Goal: Communication & Community: Answer question/provide support

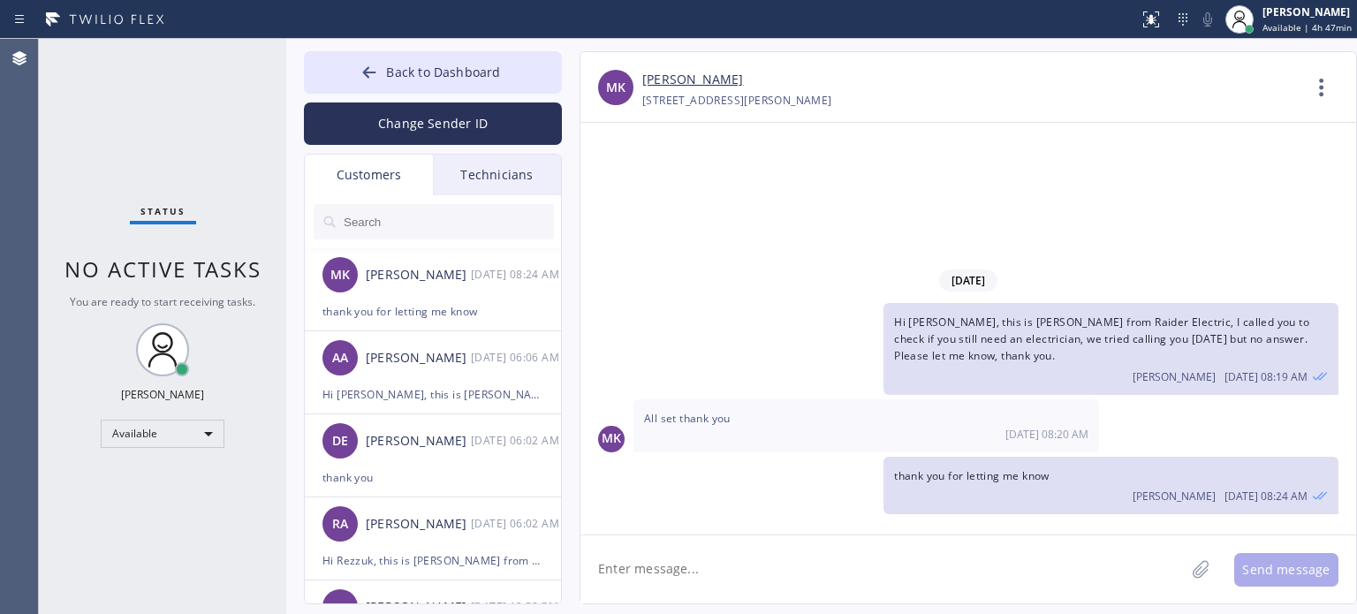
scroll to position [88, 0]
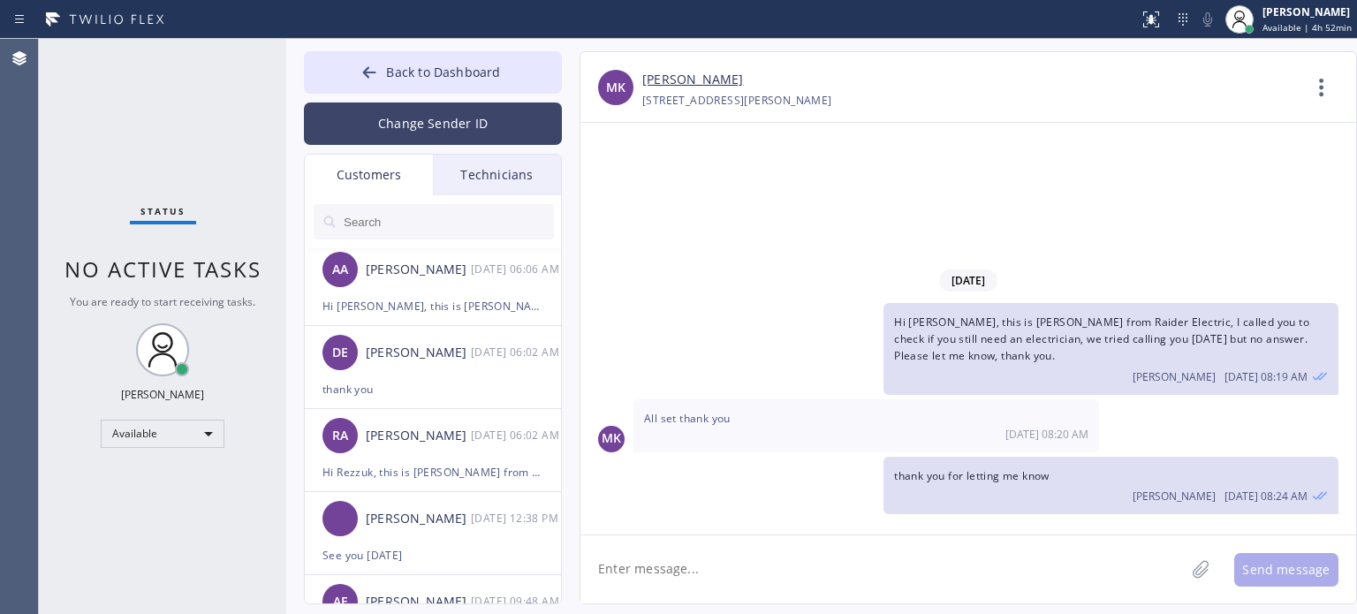
click at [406, 119] on button "Change Sender ID" at bounding box center [433, 123] width 258 height 42
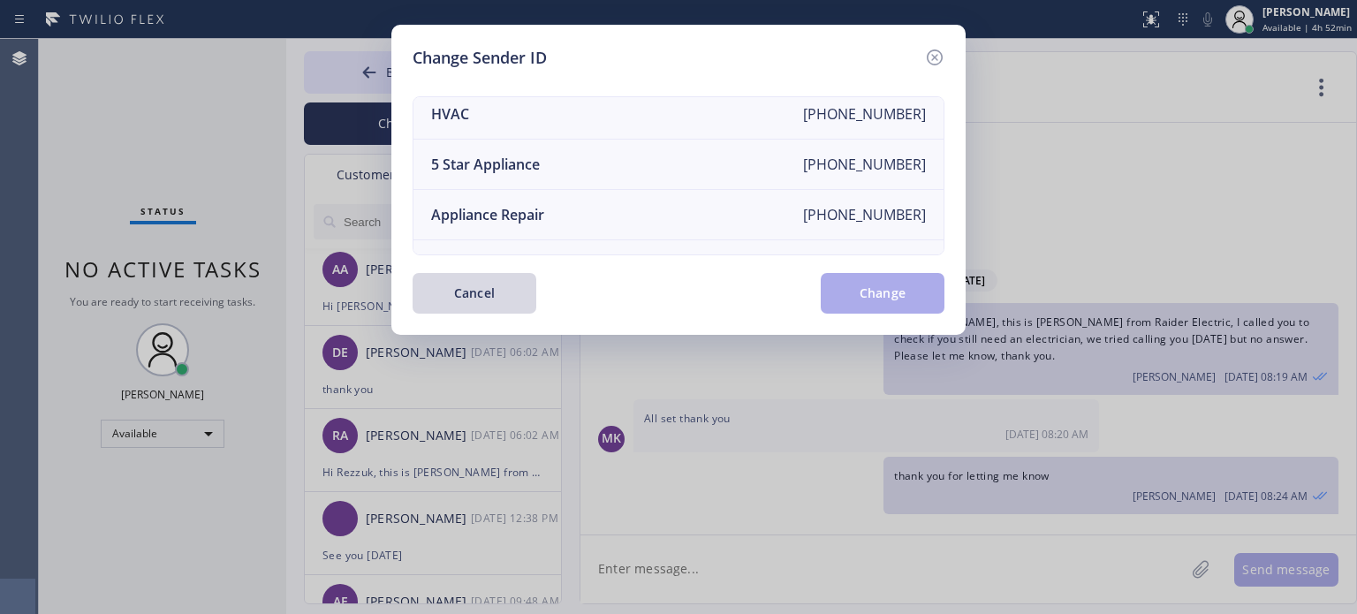
scroll to position [0, 0]
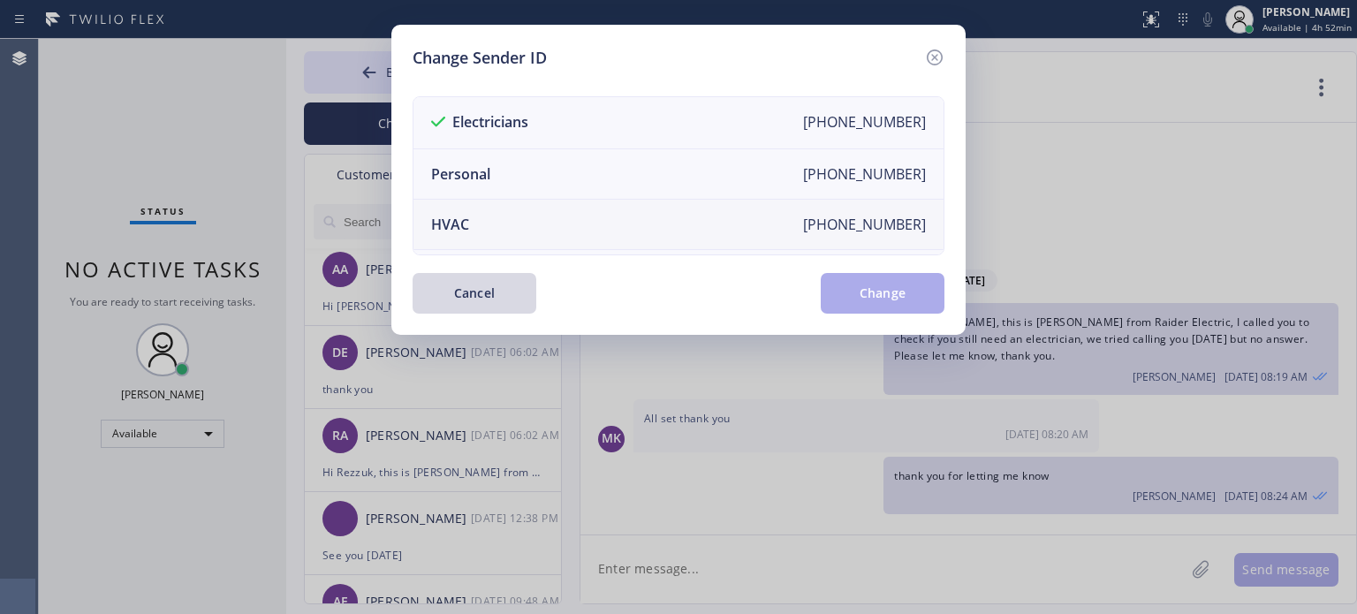
click at [480, 225] on li "HVAC [PHONE_NUMBER]" at bounding box center [678, 225] width 530 height 50
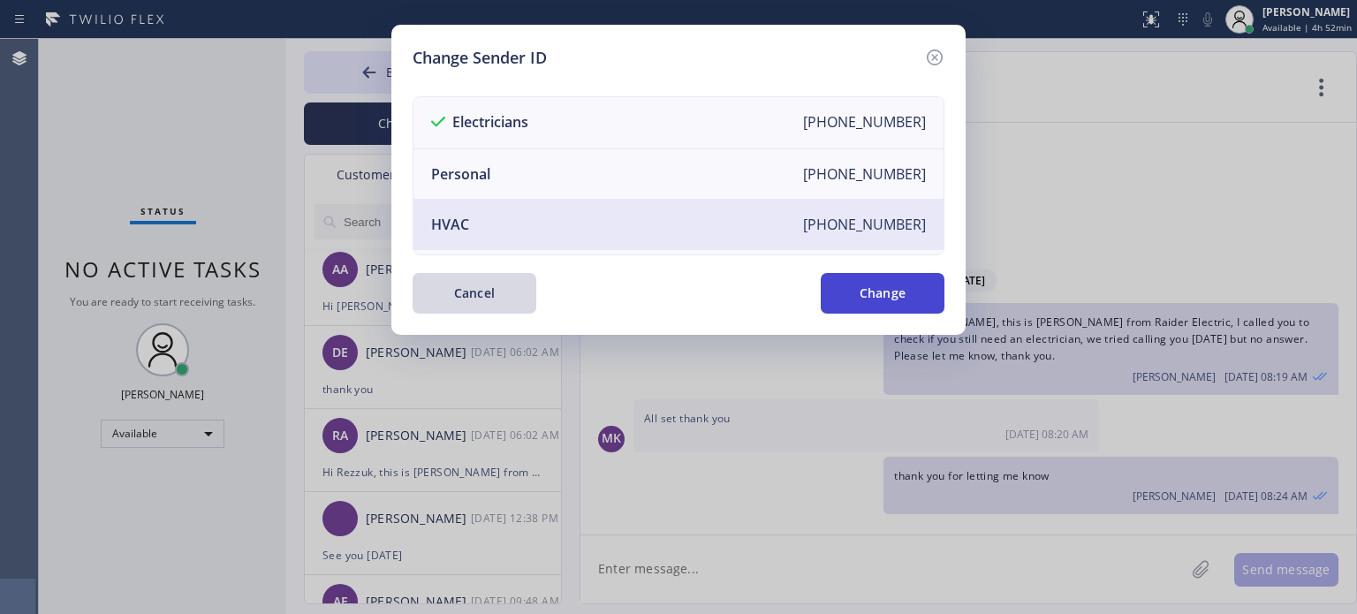
click at [841, 282] on button "Change" at bounding box center [883, 293] width 124 height 41
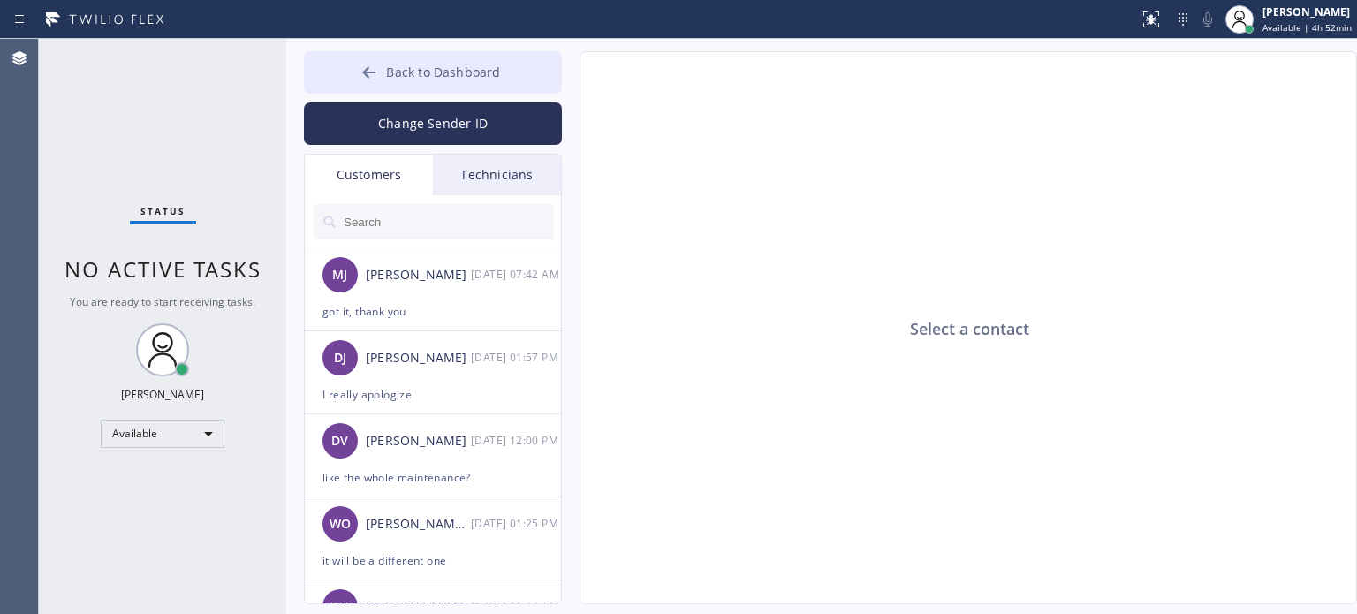
click at [397, 77] on span "Back to Dashboard" at bounding box center [443, 72] width 114 height 17
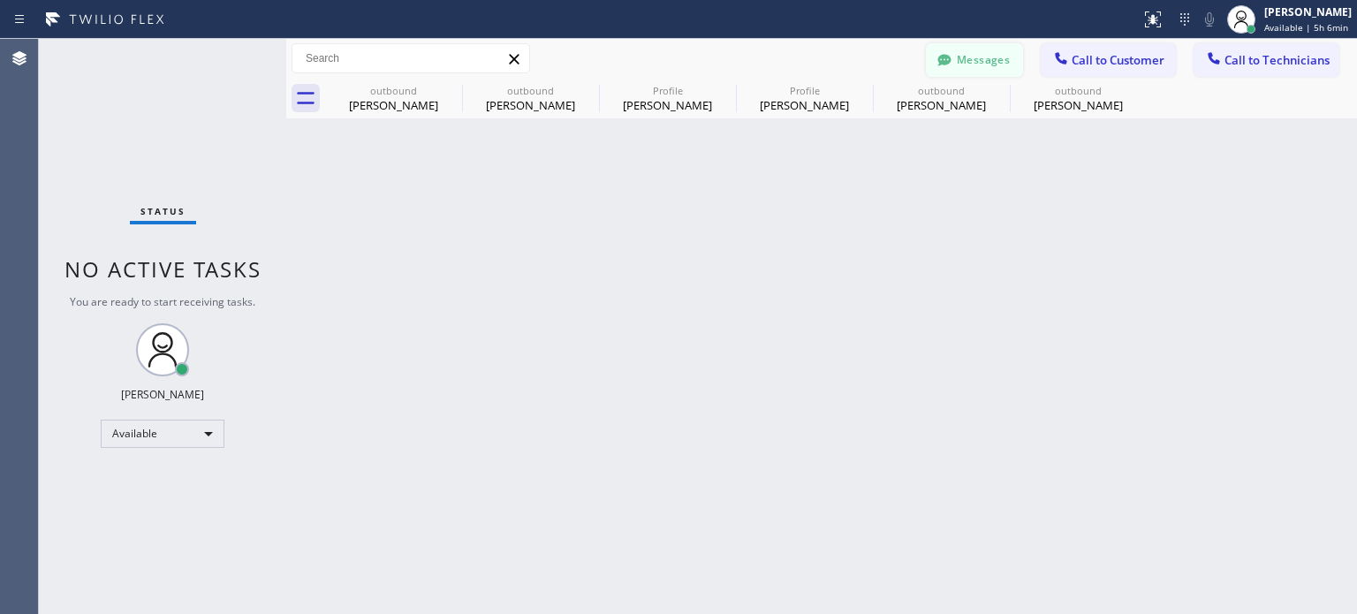
click at [972, 49] on button "Messages" at bounding box center [974, 60] width 97 height 34
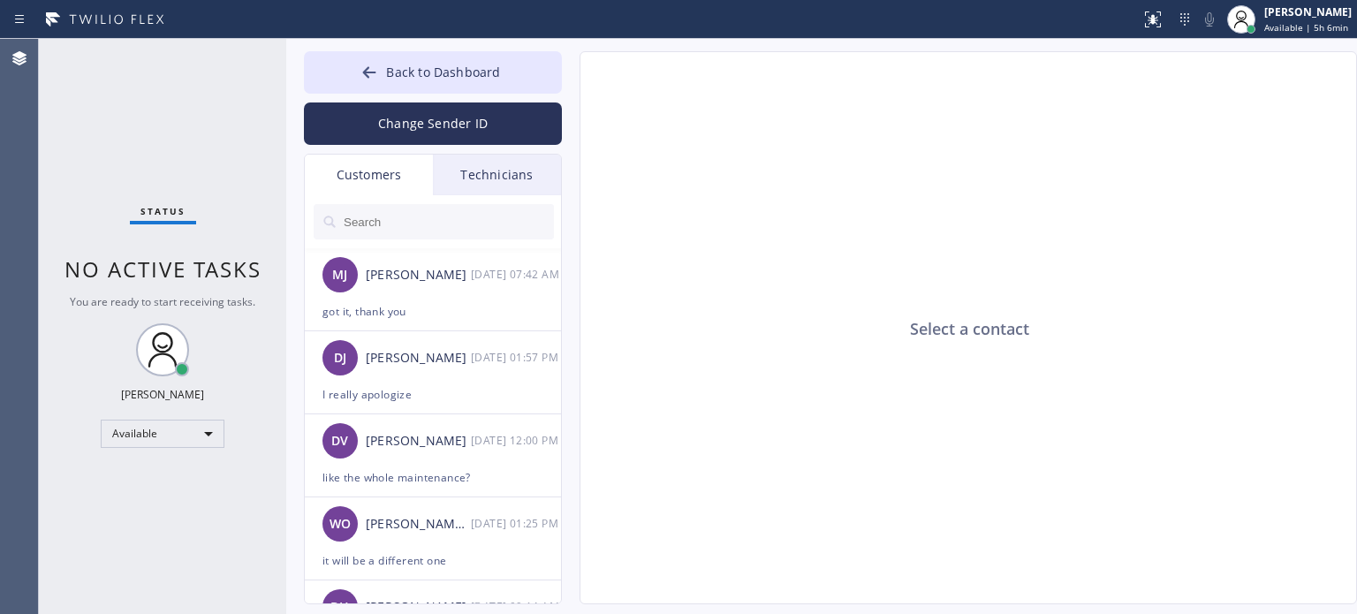
click at [471, 177] on div "Technicians" at bounding box center [497, 175] width 128 height 41
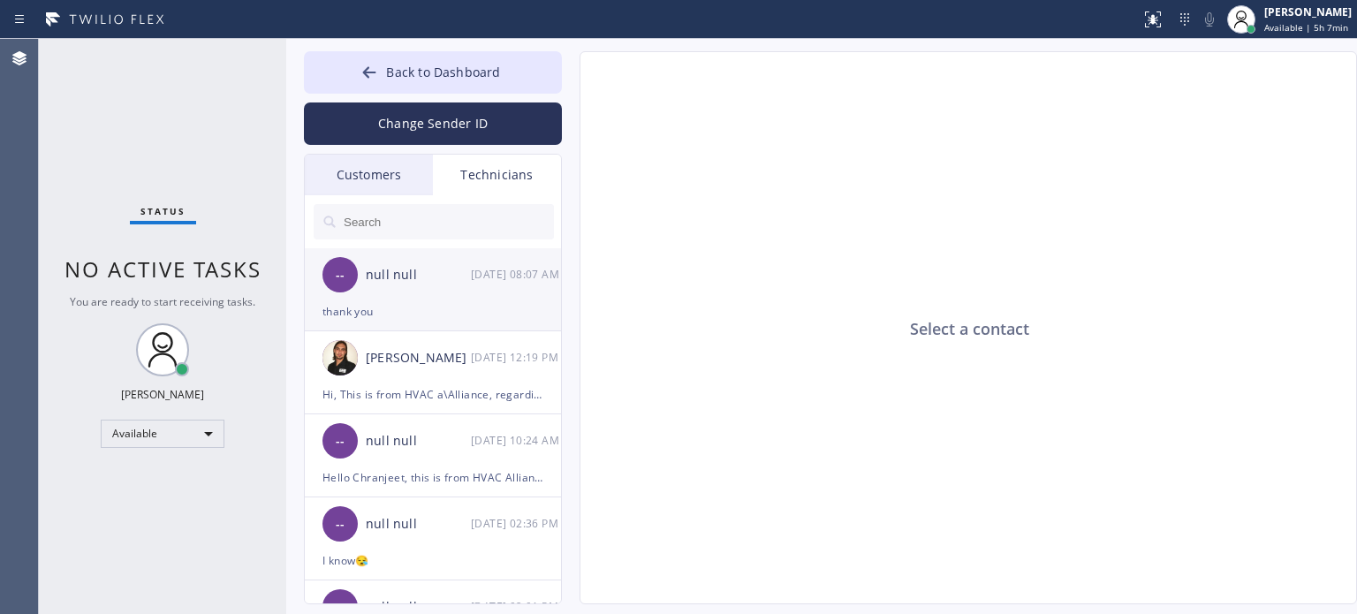
click at [467, 310] on div "thank you" at bounding box center [432, 311] width 221 height 20
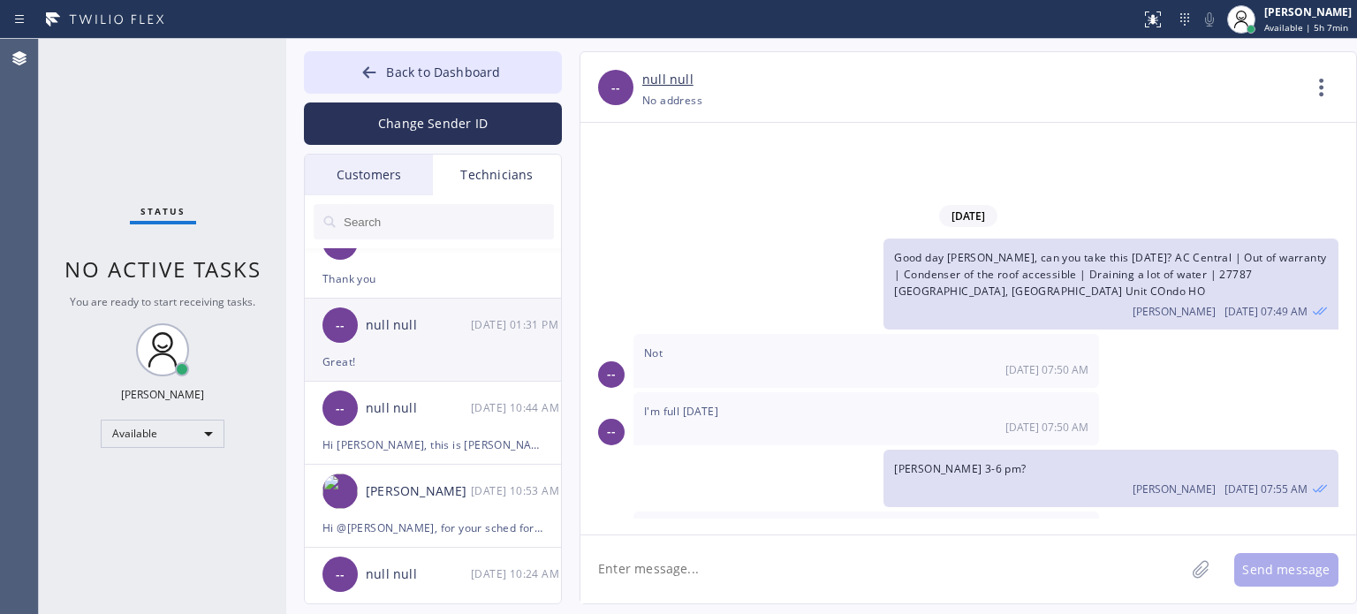
scroll to position [883, 0]
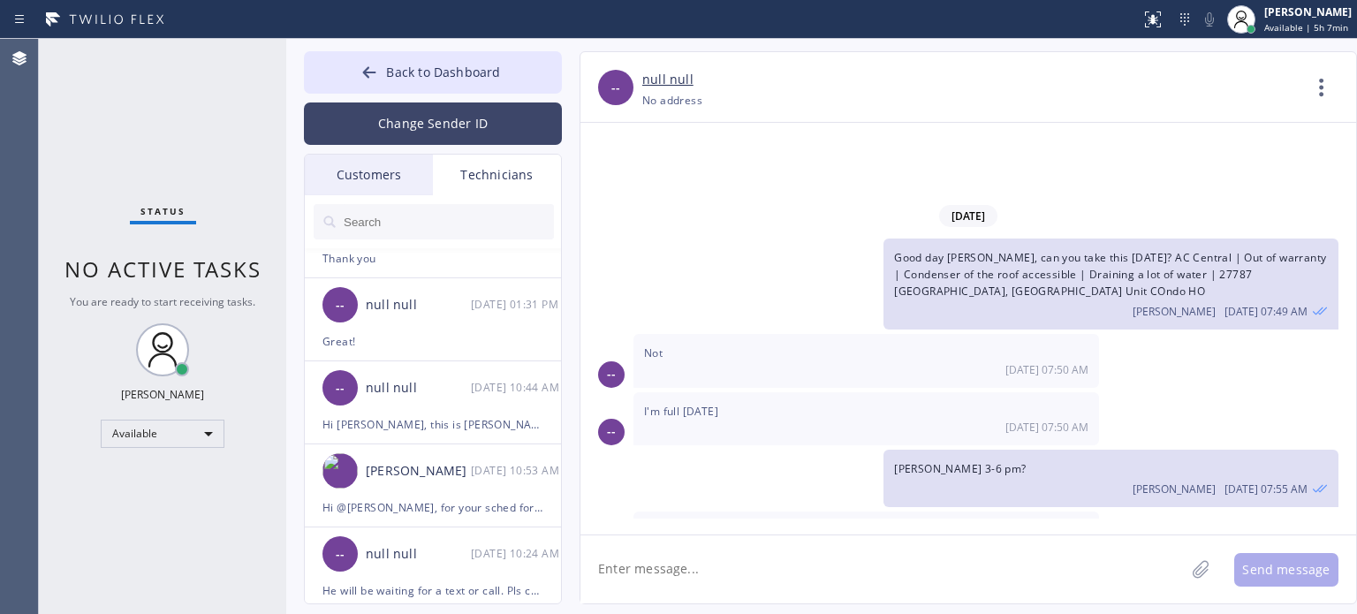
click at [443, 117] on button "Change Sender ID" at bounding box center [433, 123] width 258 height 42
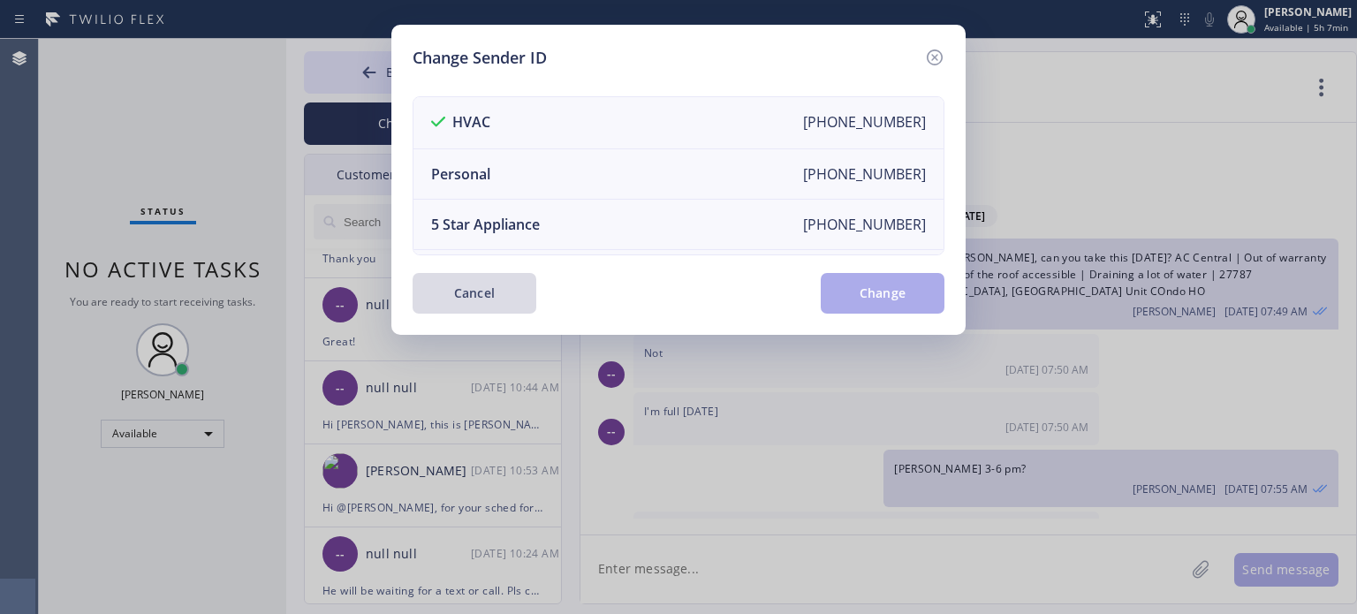
click at [478, 288] on button "Cancel" at bounding box center [474, 293] width 124 height 41
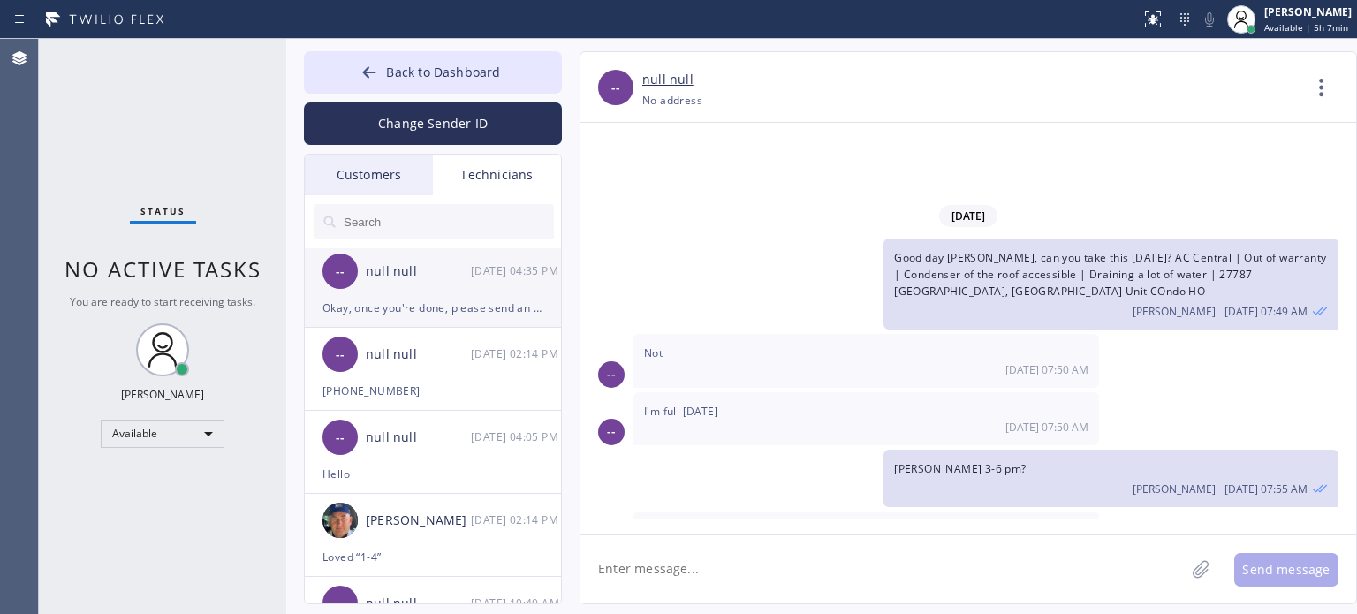
scroll to position [1325, 0]
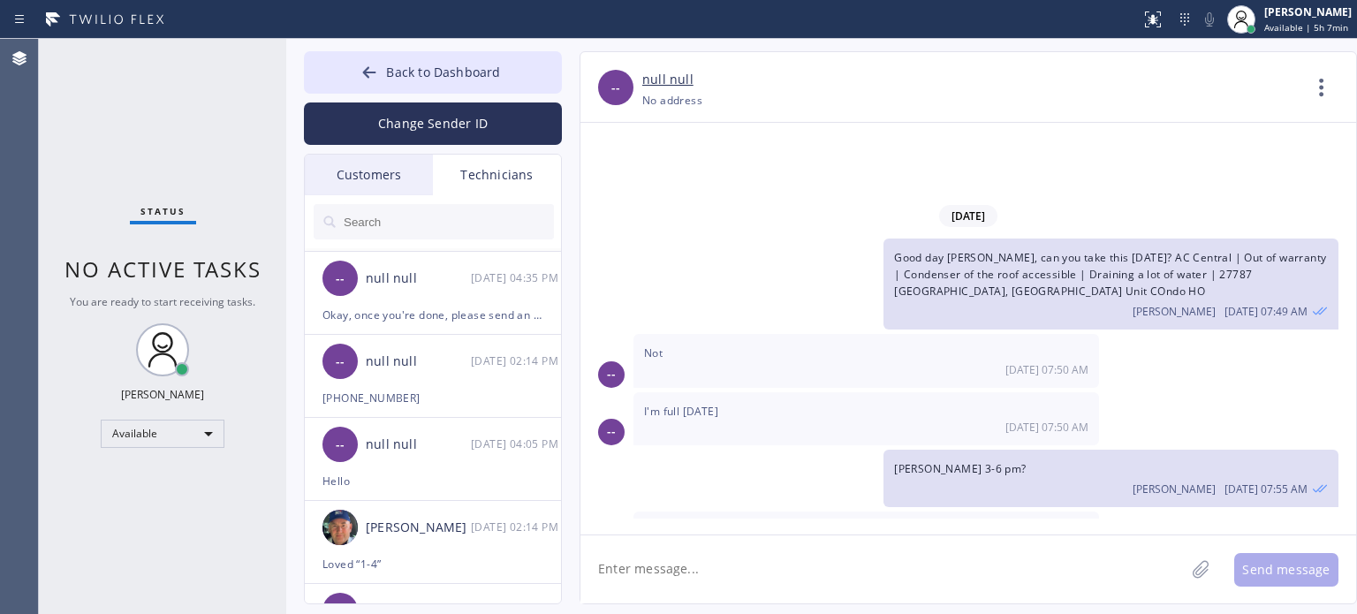
click at [403, 218] on input "text" at bounding box center [448, 221] width 212 height 35
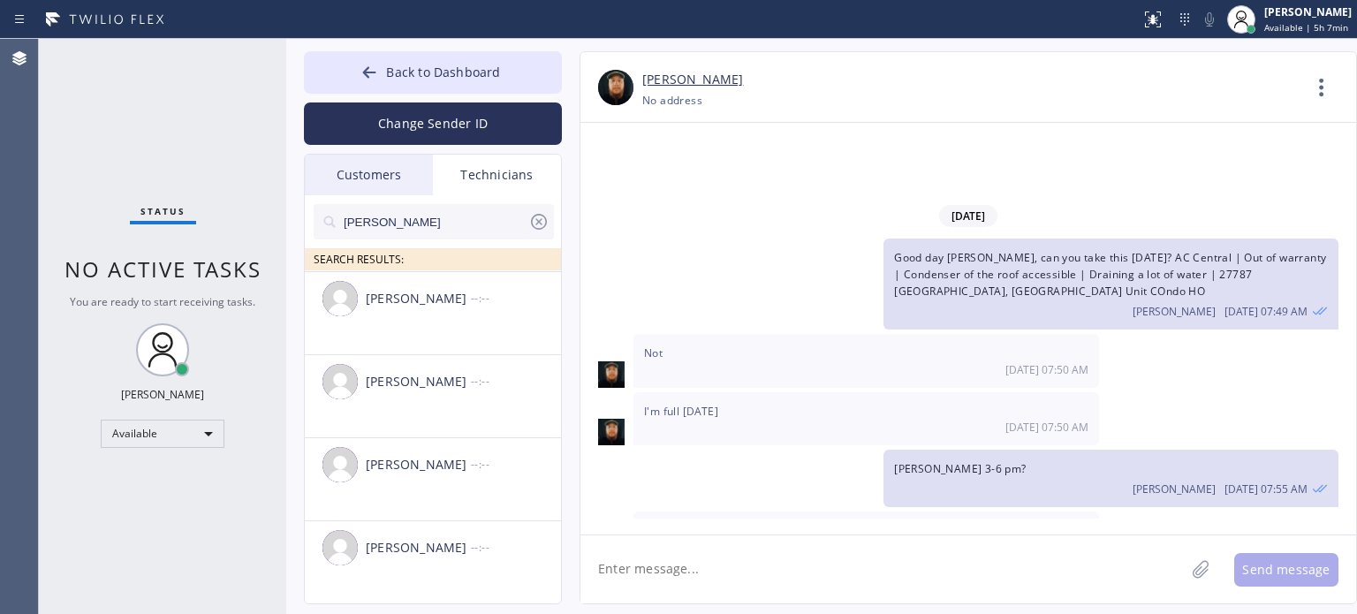
scroll to position [163, 0]
type input "[PERSON_NAME]"
click at [443, 549] on div "[PERSON_NAME]" at bounding box center [418, 550] width 105 height 20
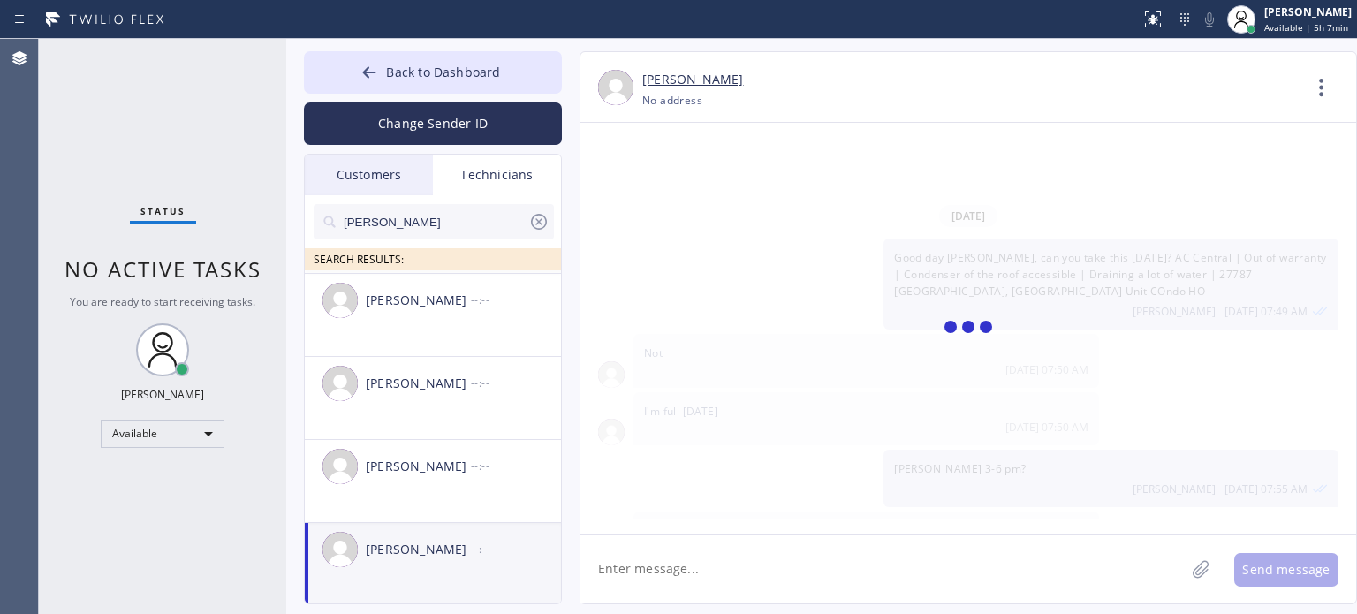
scroll to position [0, 0]
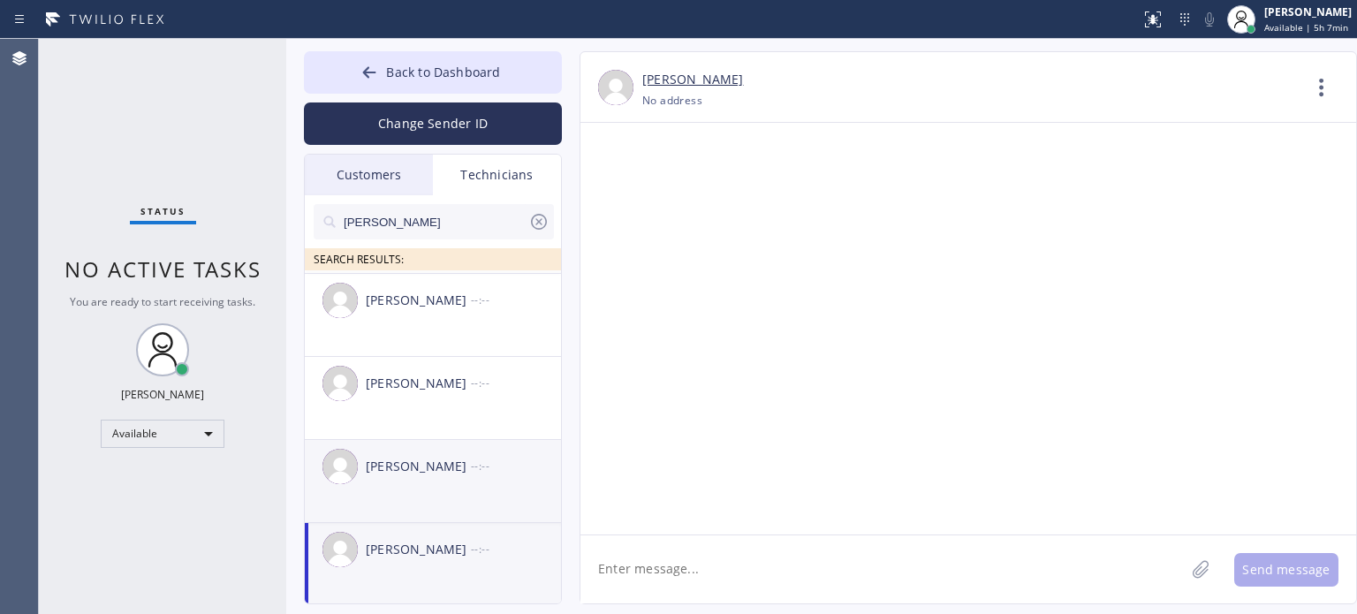
click at [409, 495] on li "[PERSON_NAME] --:--" at bounding box center [434, 481] width 258 height 83
click at [396, 543] on div "[PERSON_NAME]" at bounding box center [418, 550] width 105 height 20
click at [648, 568] on textarea at bounding box center [882, 569] width 604 height 68
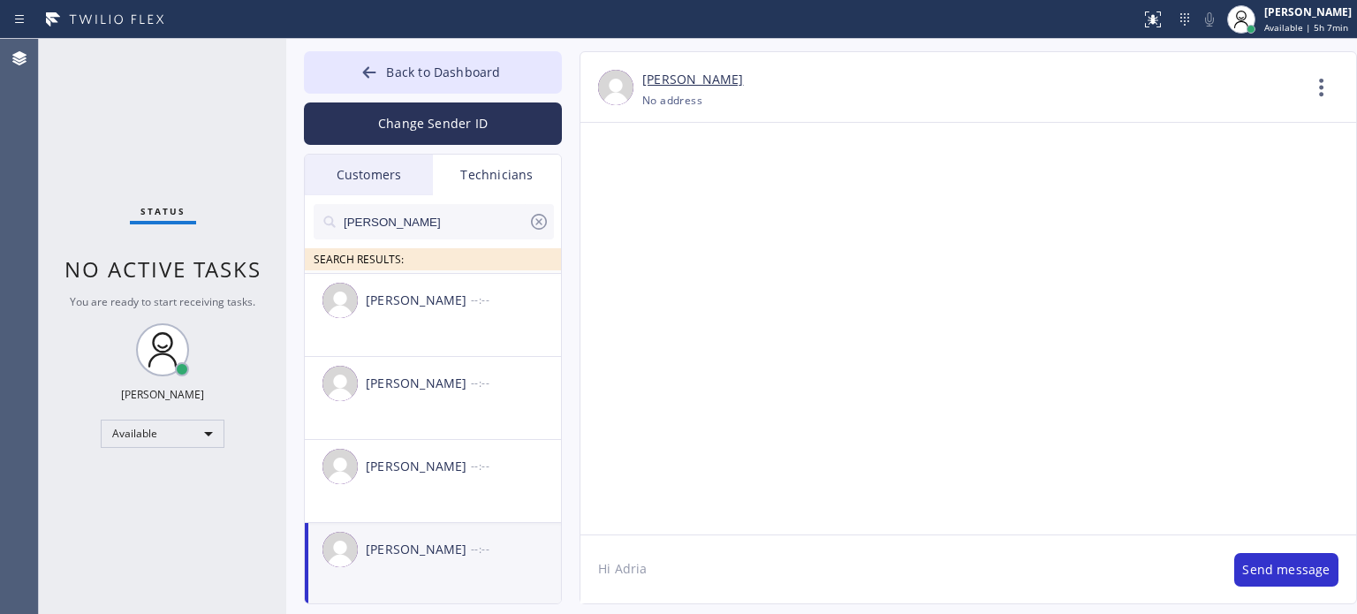
type textarea "Hi [PERSON_NAME]"
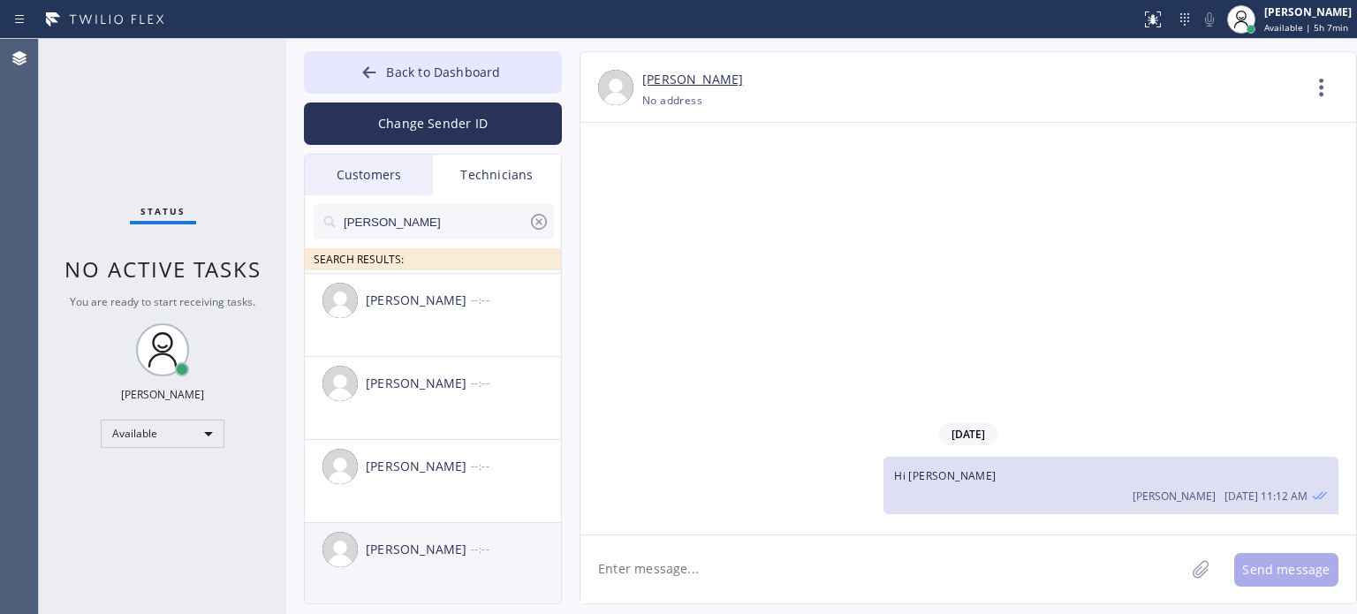
click at [454, 557] on div "[PERSON_NAME]" at bounding box center [418, 550] width 105 height 20
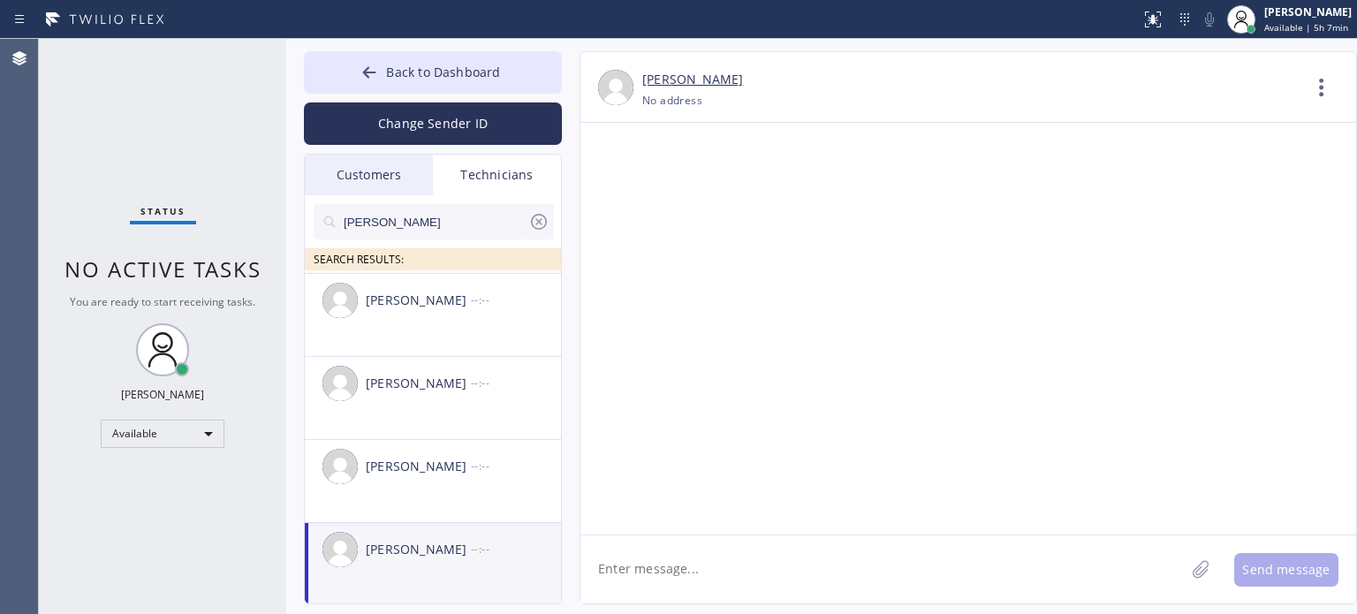
click at [449, 556] on div "[PERSON_NAME]" at bounding box center [418, 550] width 105 height 20
click at [363, 222] on input "[PERSON_NAME]" at bounding box center [435, 221] width 186 height 35
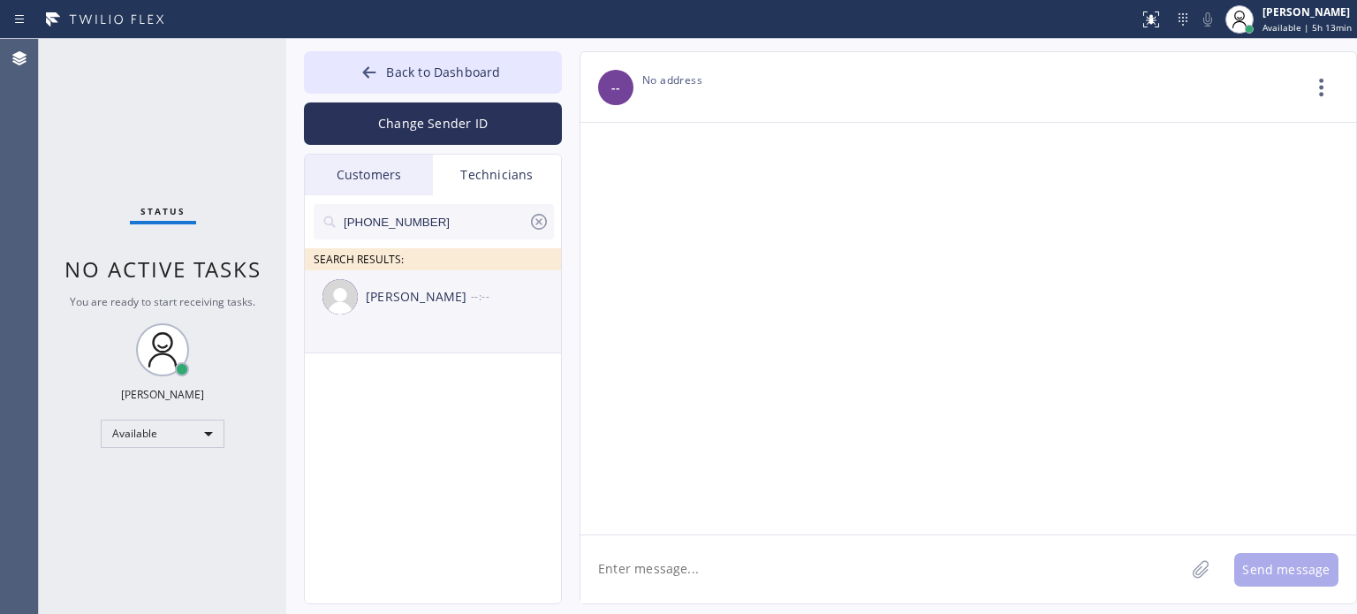
click at [402, 299] on div "[PERSON_NAME]" at bounding box center [418, 297] width 105 height 20
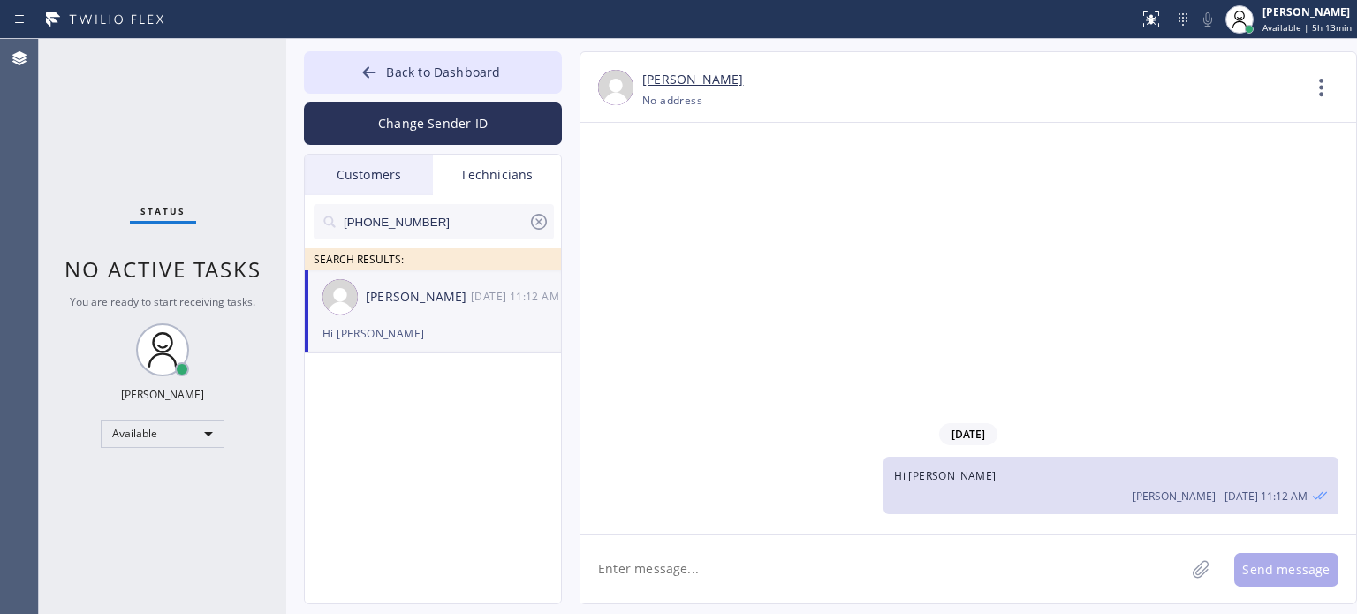
click at [686, 562] on textarea at bounding box center [882, 569] width 604 height 68
click at [682, 572] on textarea "Did you" at bounding box center [898, 569] width 636 height 68
type textarea "Did you try to log in for your work email?"
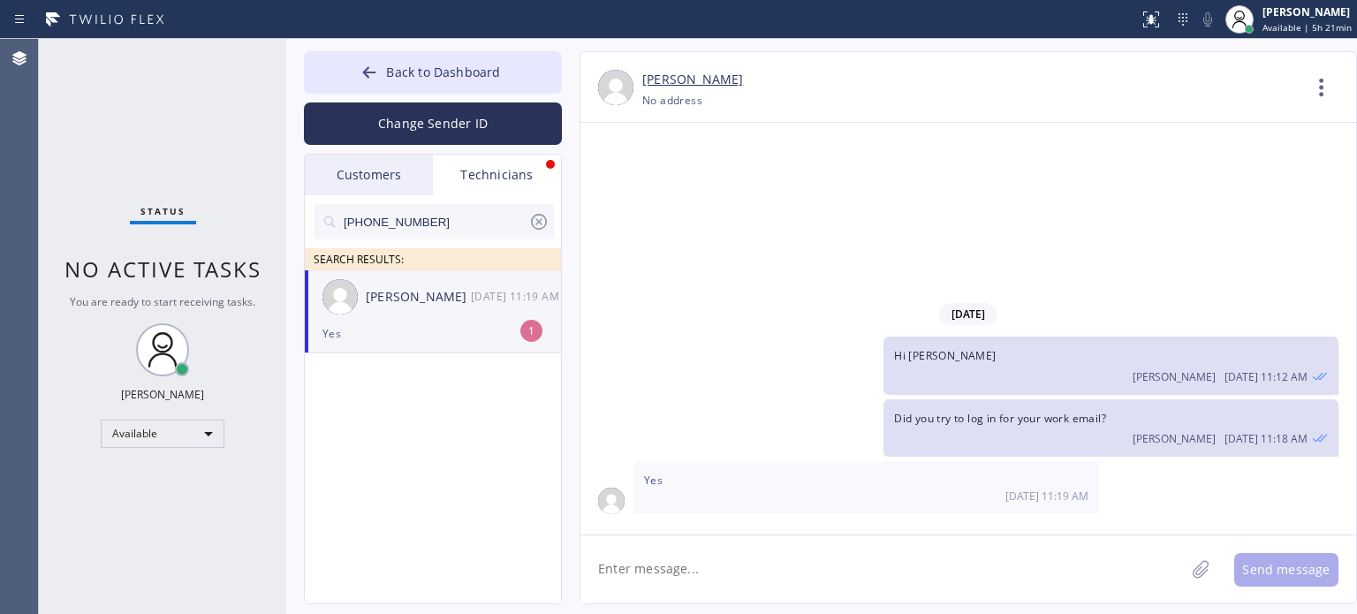
click at [437, 330] on div "Yes" at bounding box center [432, 333] width 221 height 20
click at [678, 571] on textarea at bounding box center [882, 569] width 604 height 68
type textarea "all good?"
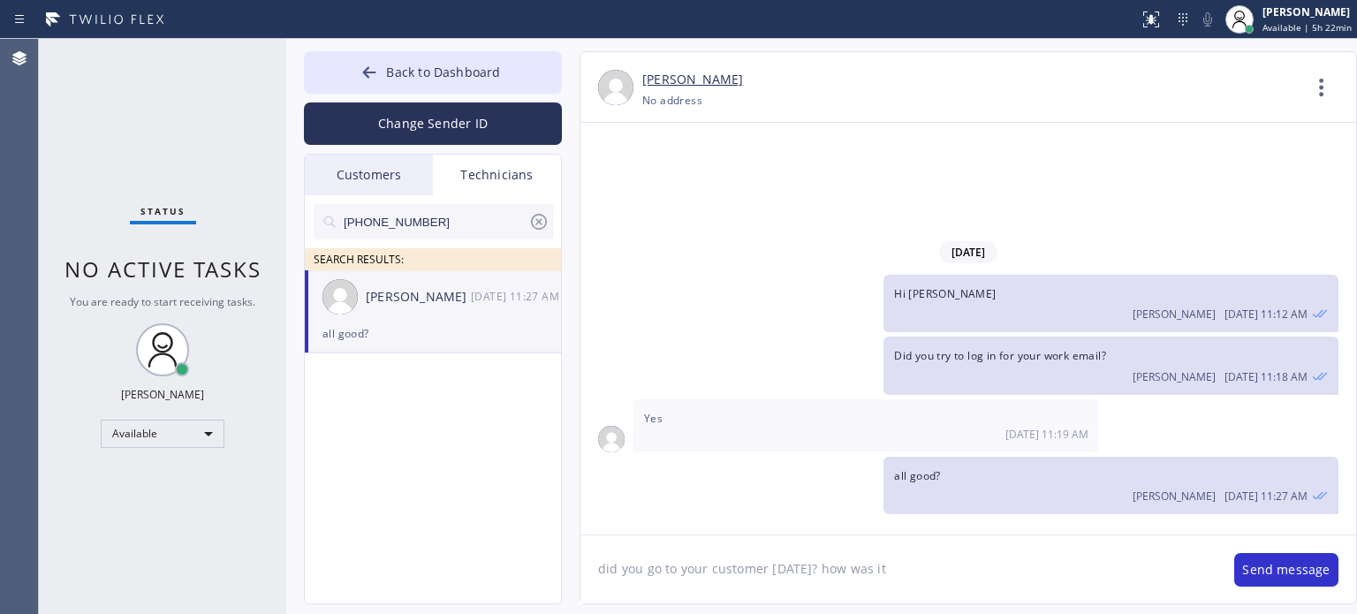
type textarea "did you go to your customer [DATE]? how was it?"
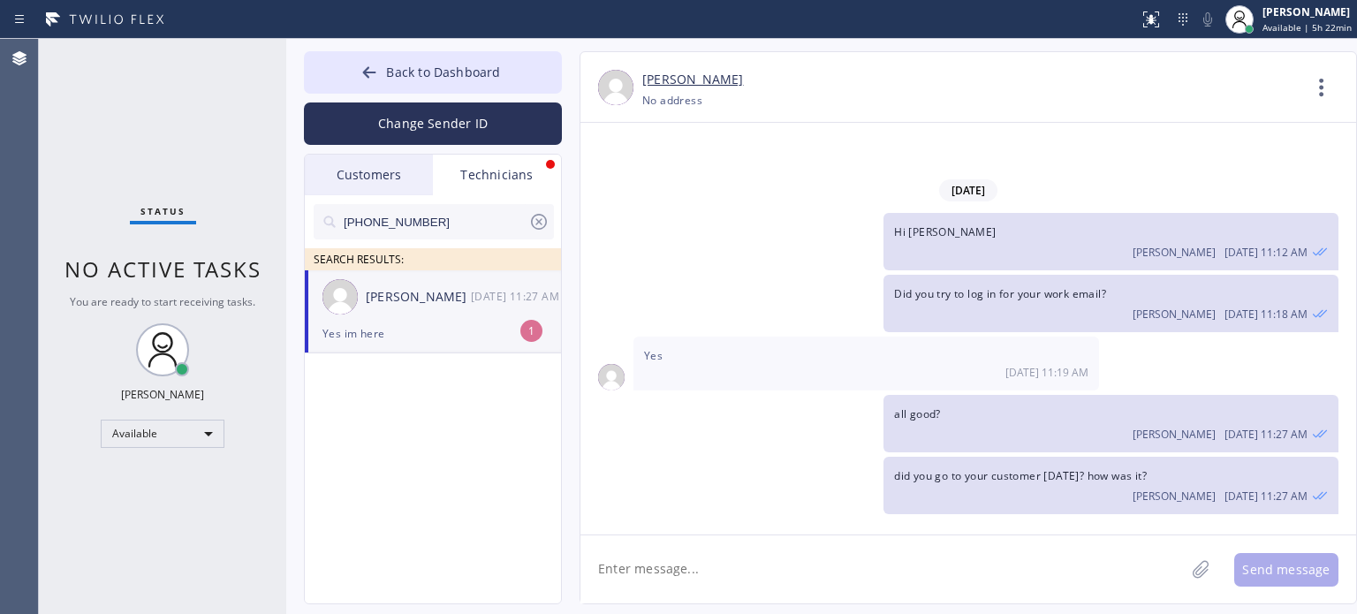
scroll to position [2, 0]
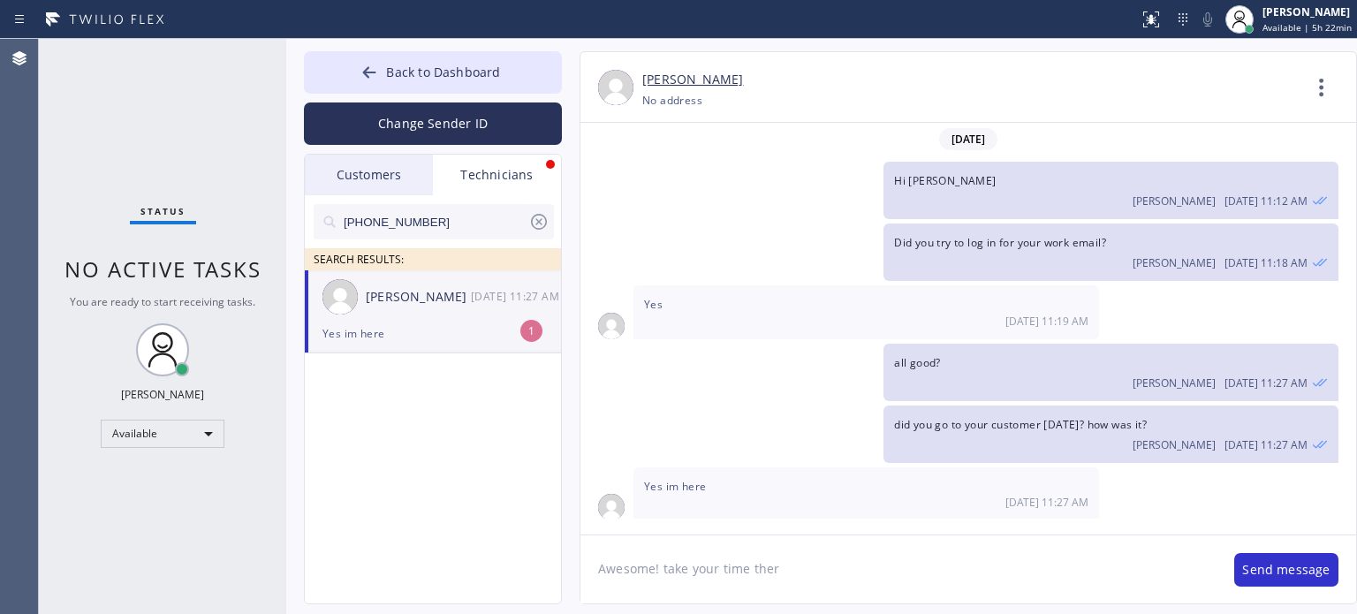
type textarea "Awesome! take your time there"
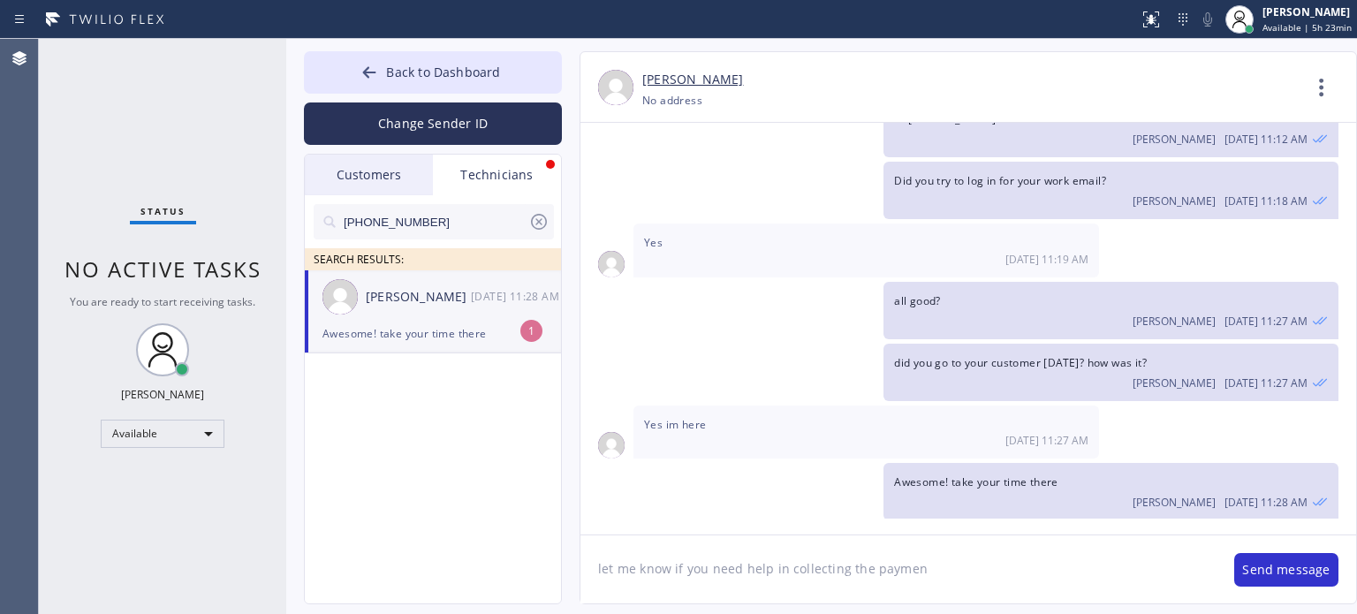
type textarea "let me know if you need help in collecting the payment"
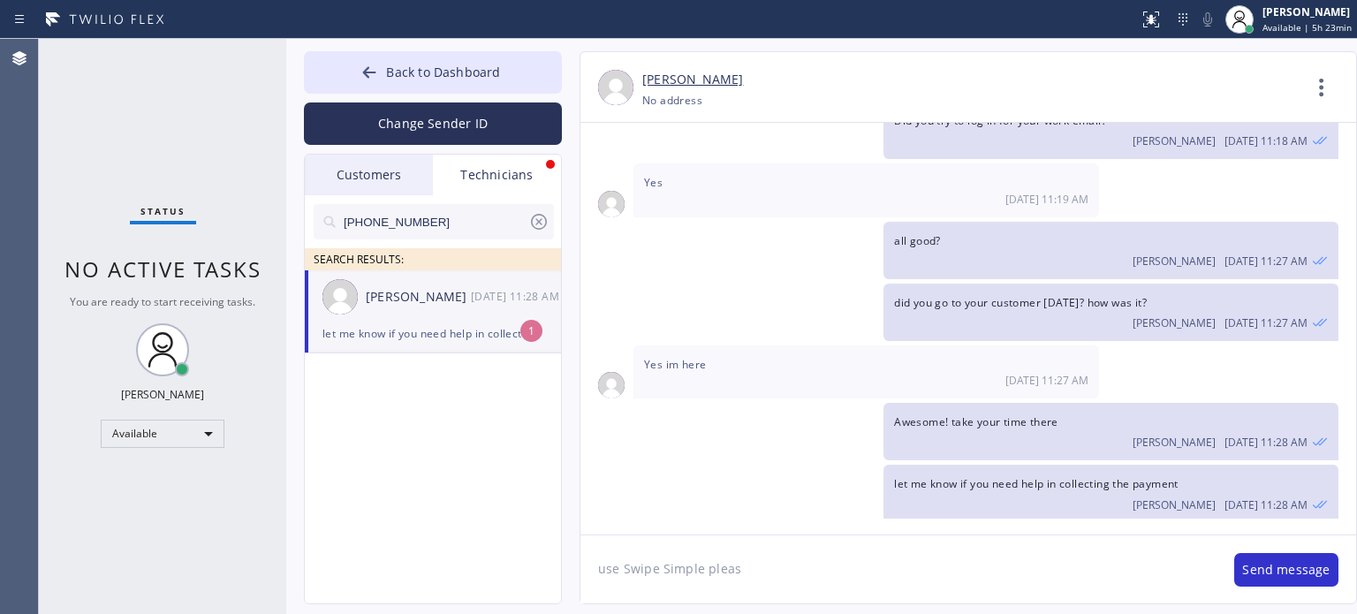
type textarea "use Swipe Simple please"
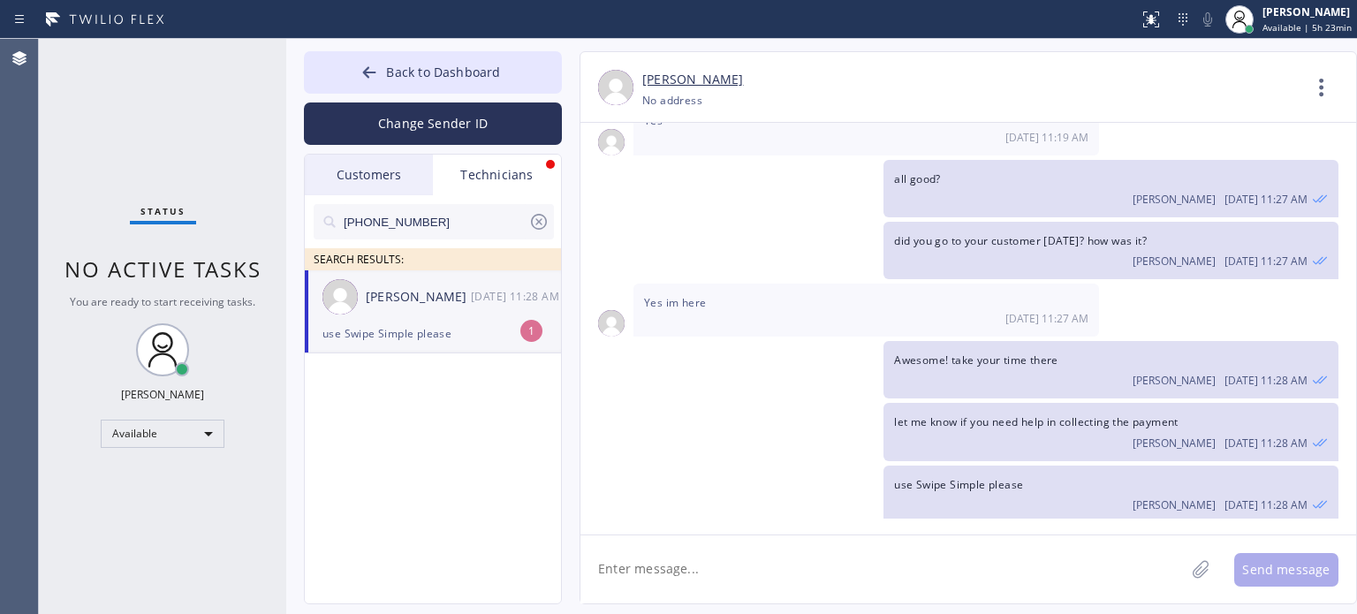
click at [432, 334] on div "use Swipe Simple please" at bounding box center [432, 333] width 221 height 20
click at [701, 567] on textarea at bounding box center [882, 569] width 604 height 68
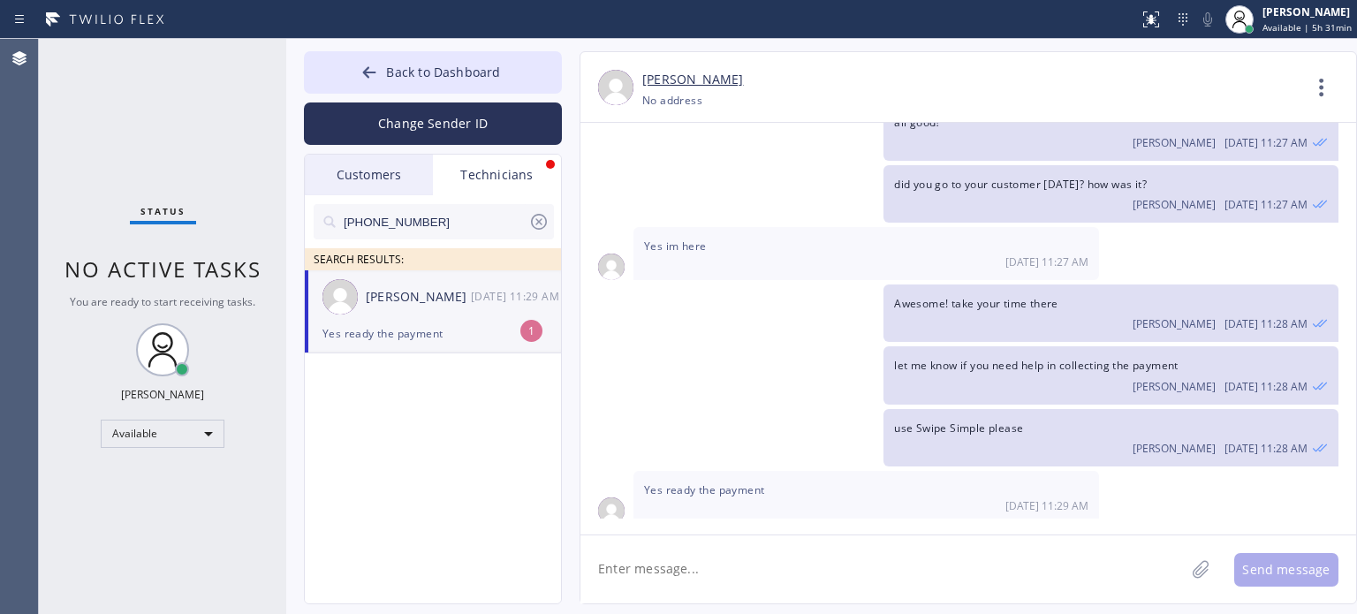
click at [1042, 571] on textarea at bounding box center [882, 569] width 604 height 68
type textarea "okay sure"
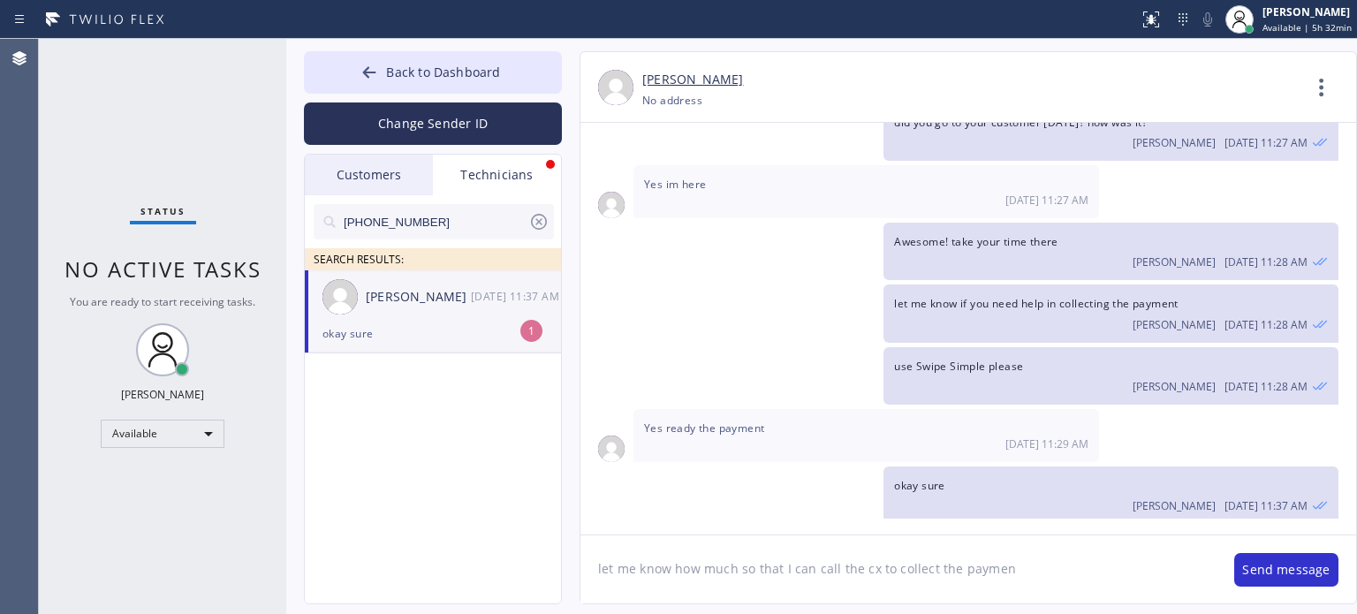
type textarea "let me know how much so that I can call the cx to collect the payment"
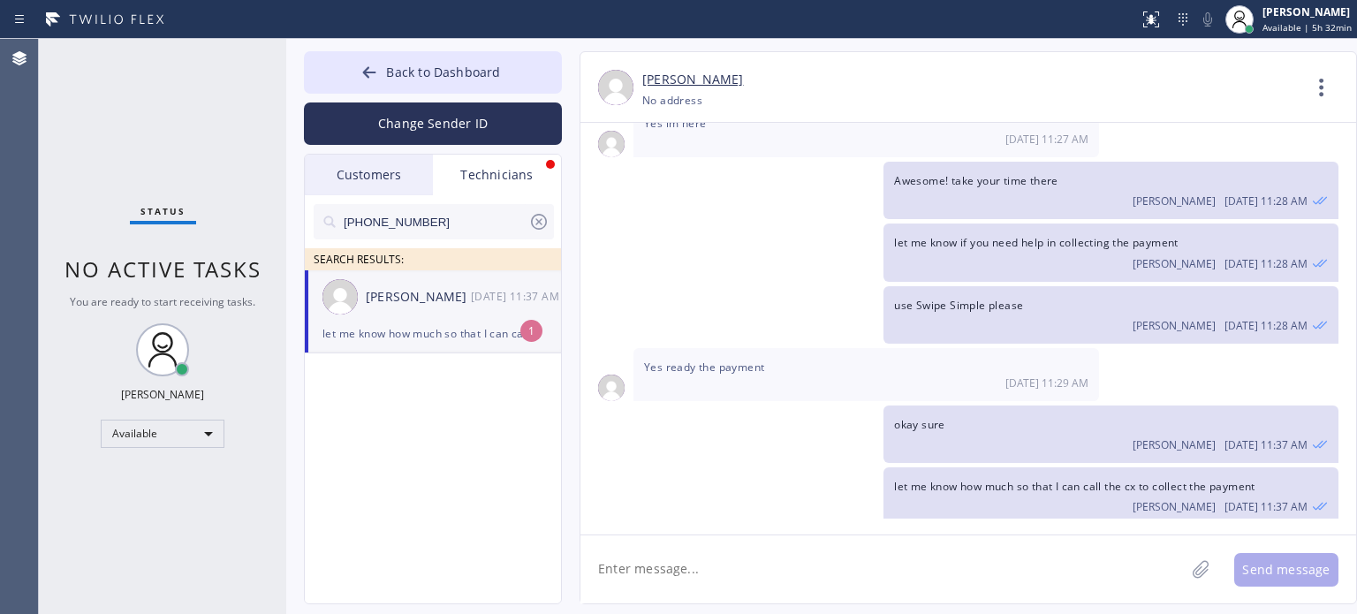
click at [505, 338] on div "let me know how much so that I can call the cx to collect the payment" at bounding box center [432, 333] width 221 height 20
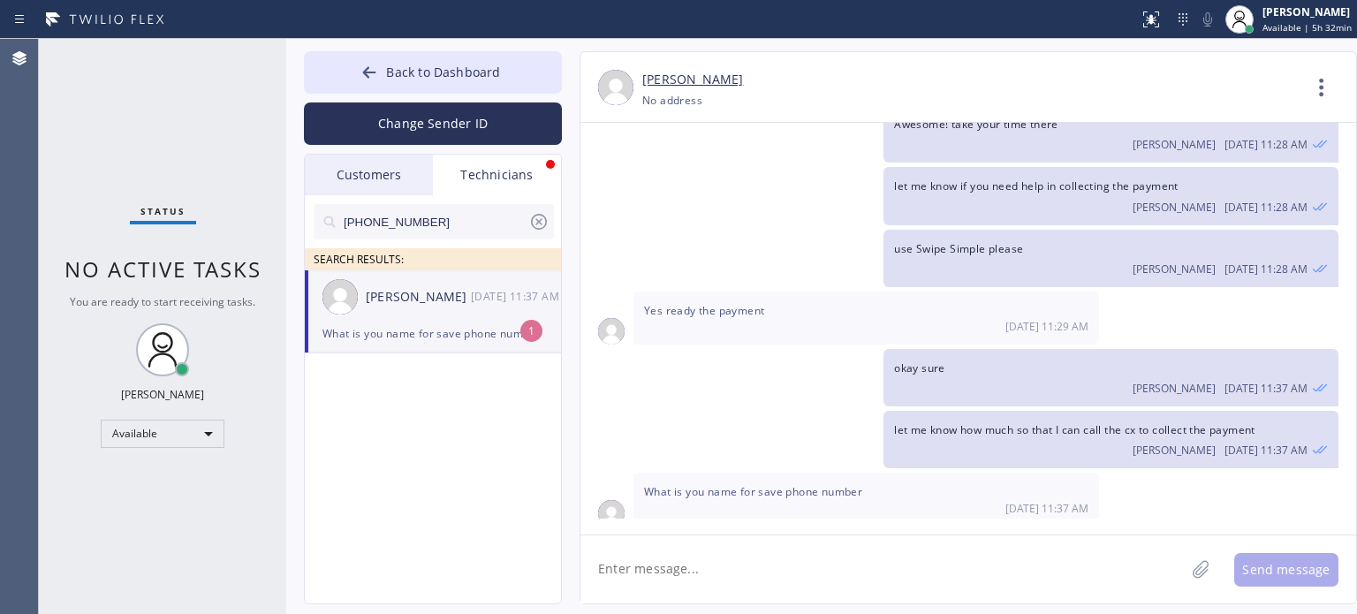
click at [700, 563] on textarea at bounding box center [882, 569] width 604 height 68
click at [422, 79] on span "Back to Dashboard" at bounding box center [443, 72] width 114 height 17
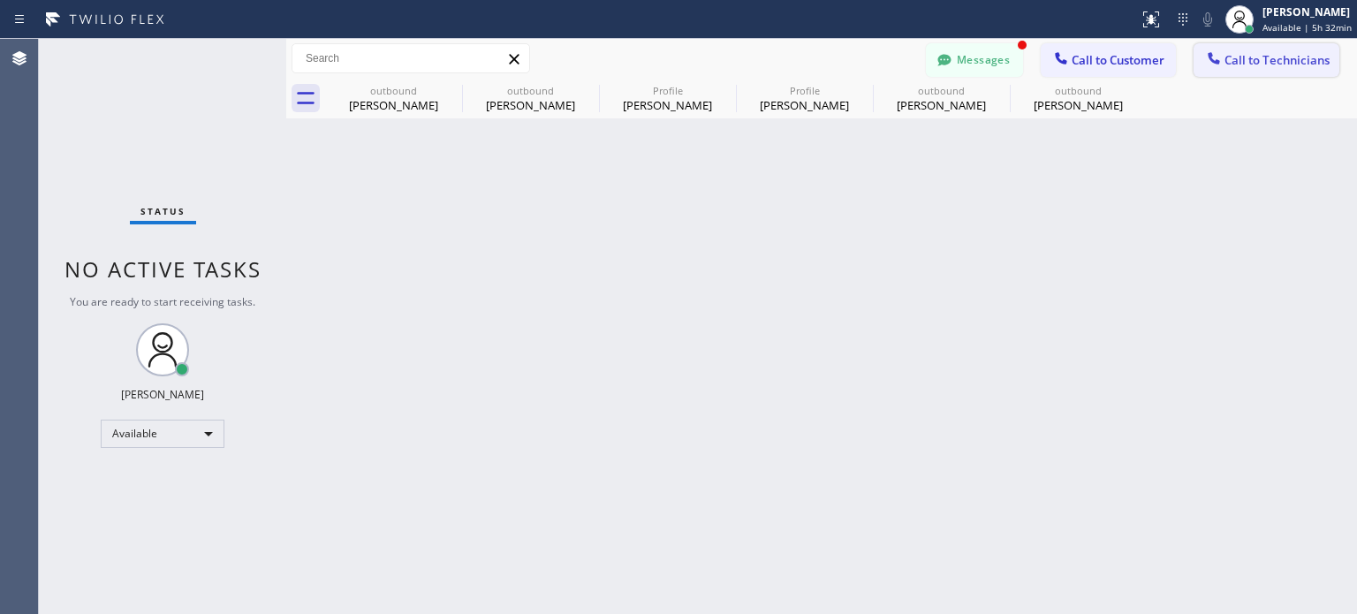
click at [1208, 64] on icon at bounding box center [1214, 58] width 18 height 18
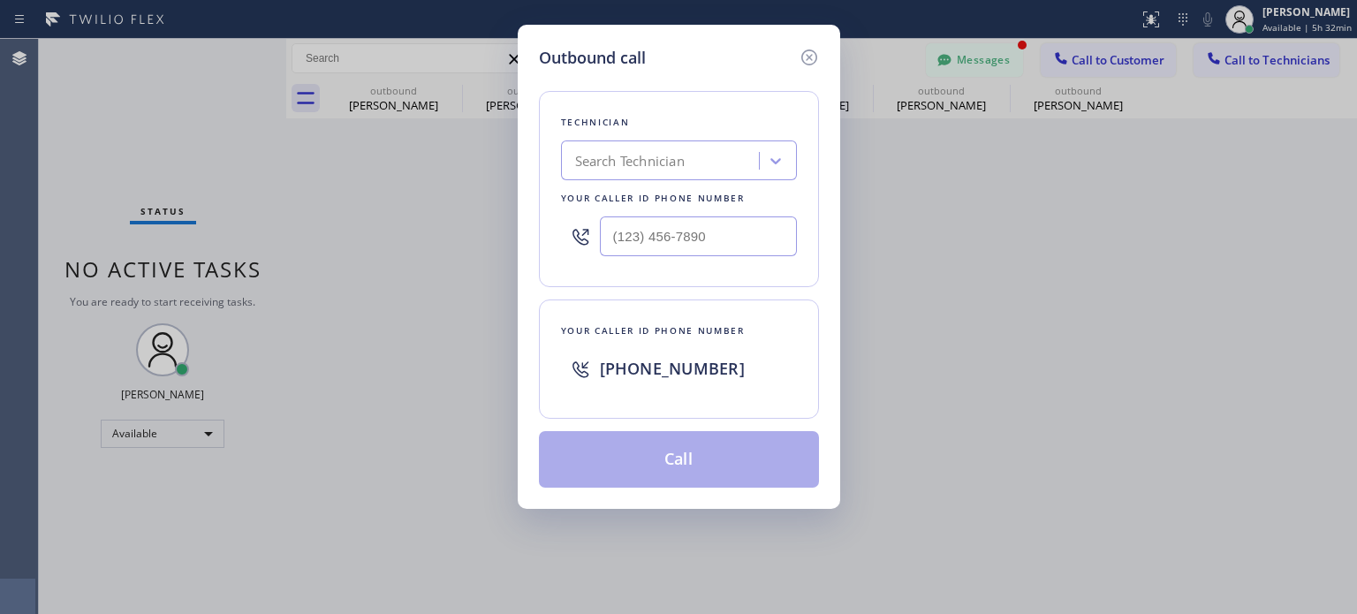
click at [650, 363] on span "[PHONE_NUMBER]" at bounding box center [672, 368] width 145 height 21
copy span "[PHONE_NUMBER]"
click at [805, 52] on icon at bounding box center [808, 57] width 21 height 21
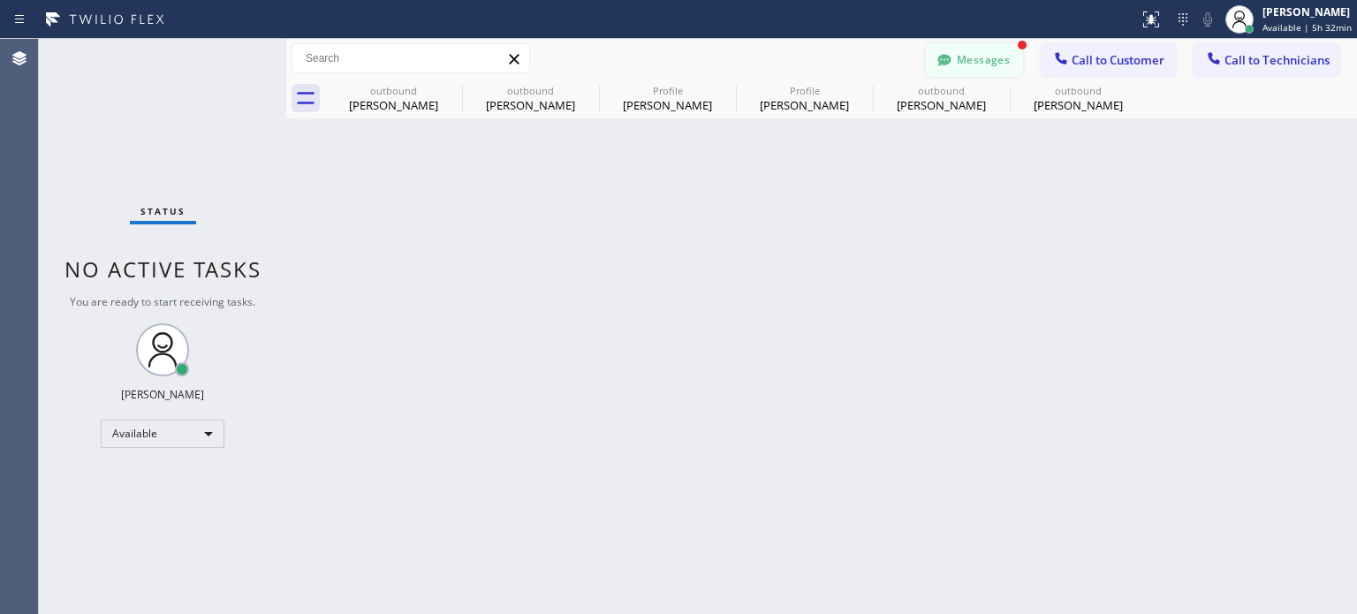
click at [953, 57] on icon at bounding box center [944, 60] width 18 height 18
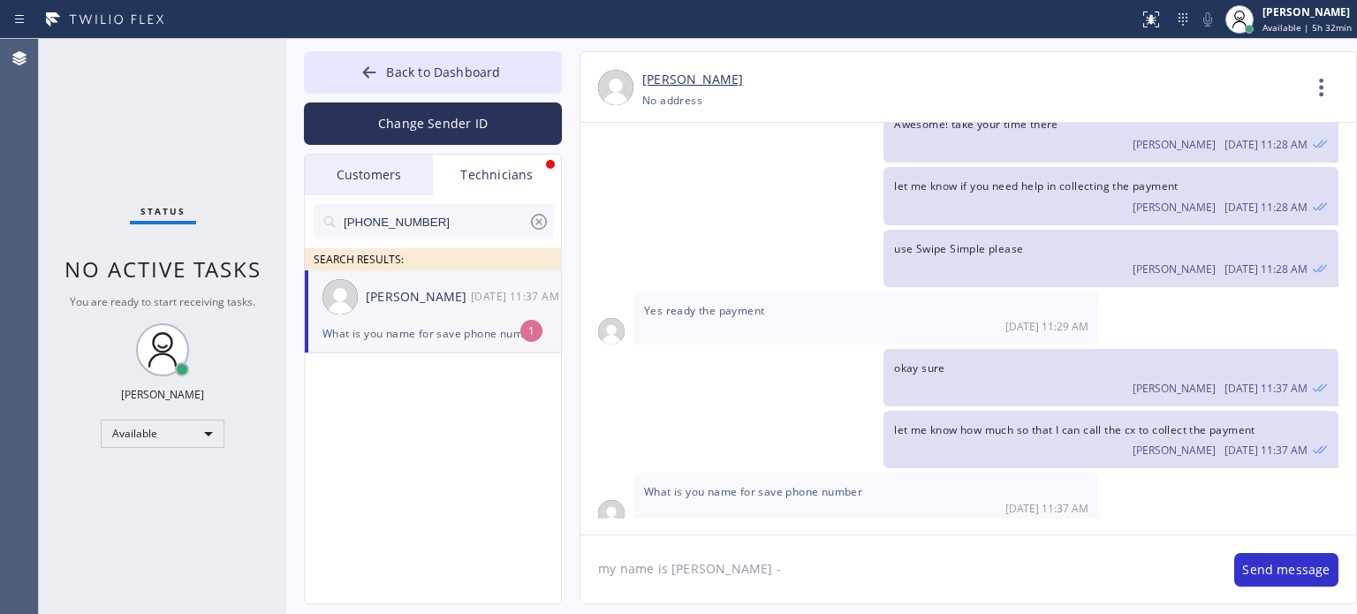
click at [718, 571] on textarea "my name is [PERSON_NAME] -" at bounding box center [898, 569] width 636 height 68
paste textarea "[PHONE_NUMBER]"
type textarea "my name is [PERSON_NAME] - [PHONE_NUMBER]"
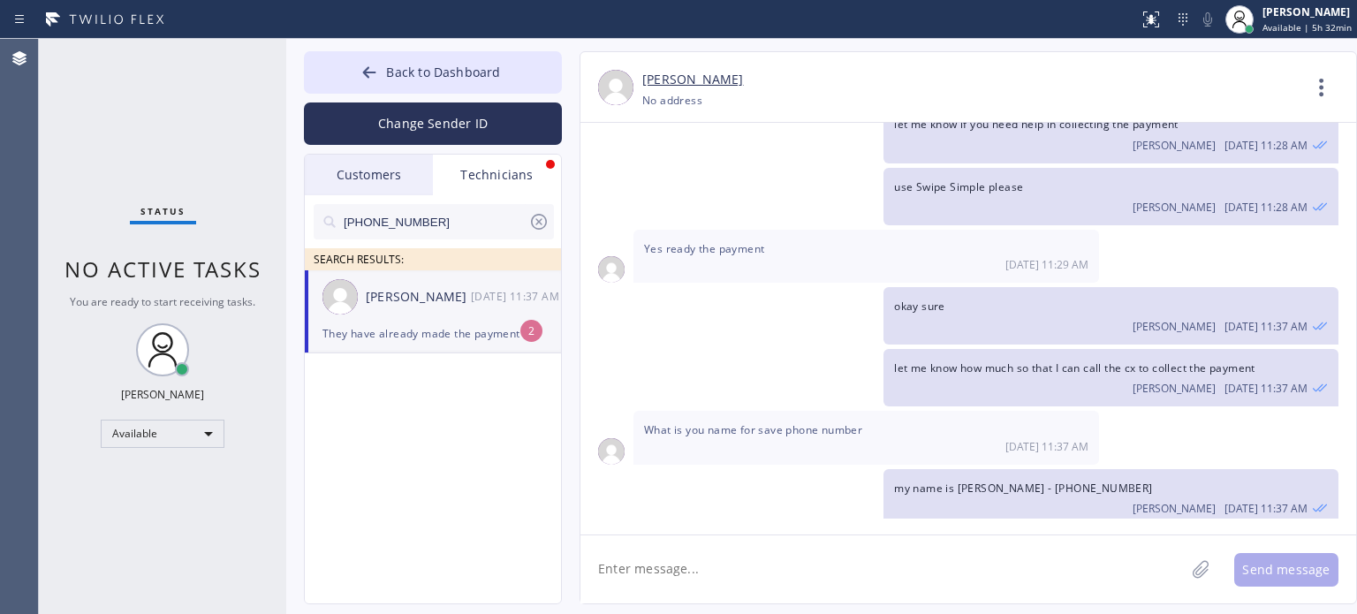
scroll to position [540, 0]
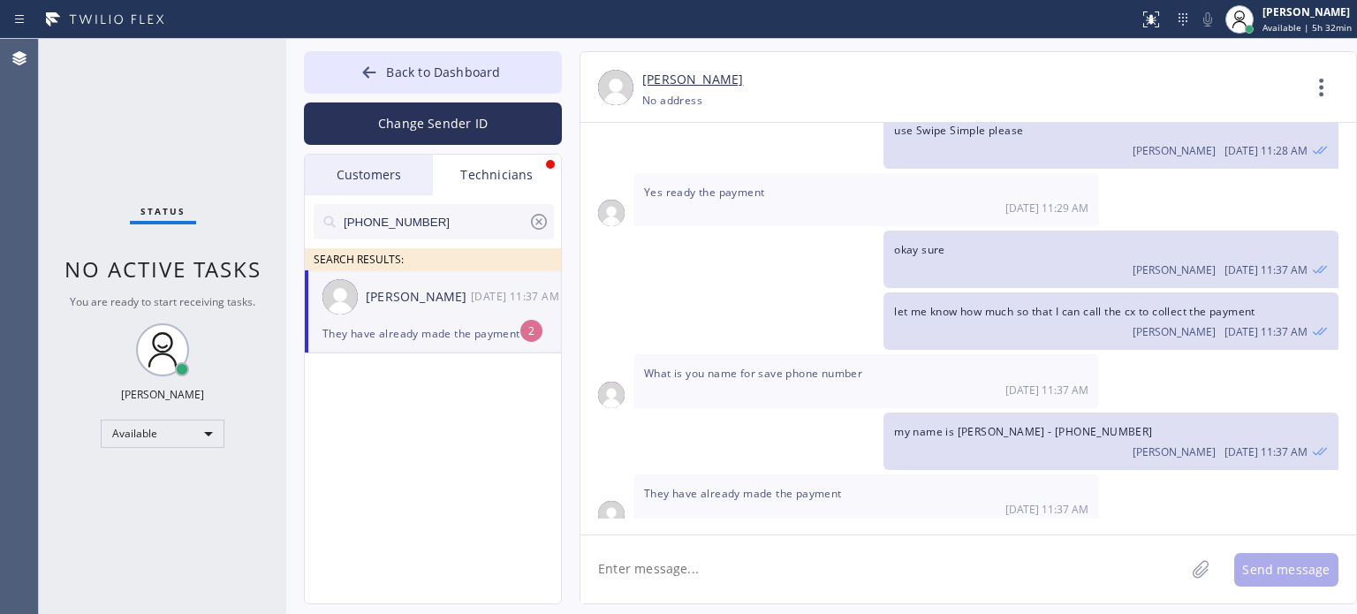
click at [717, 571] on textarea at bounding box center [882, 569] width 604 height 68
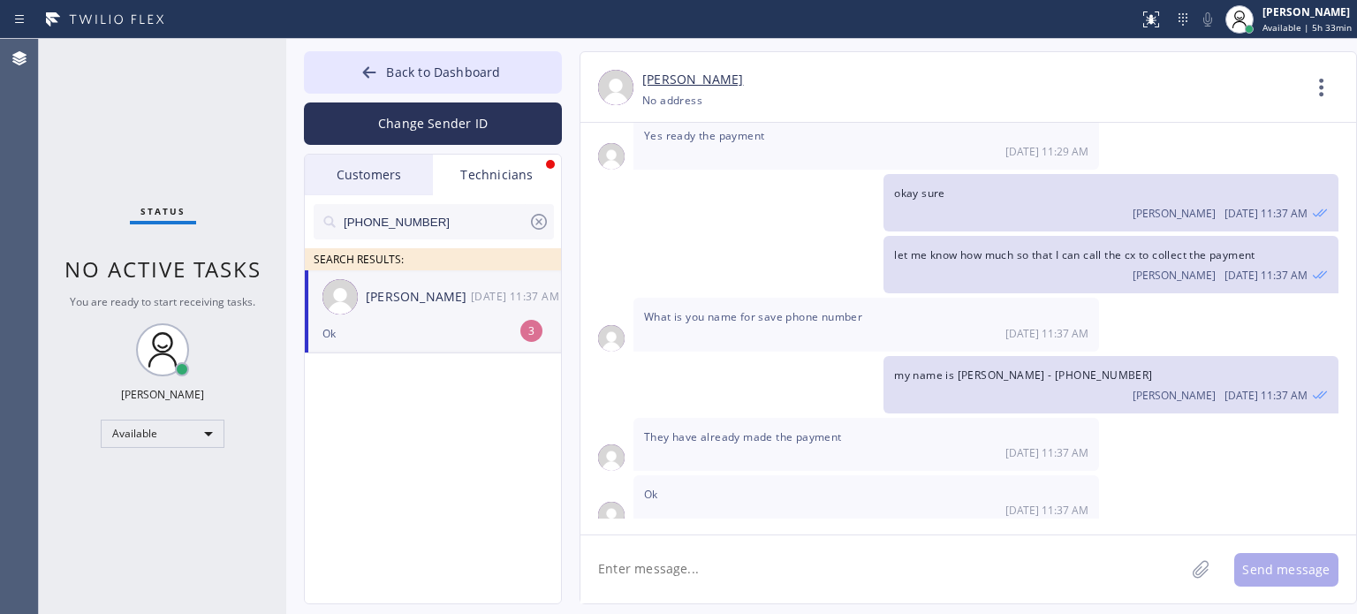
click at [631, 568] on textarea at bounding box center [882, 569] width 604 height 68
type textarea "$1,1125, right?"
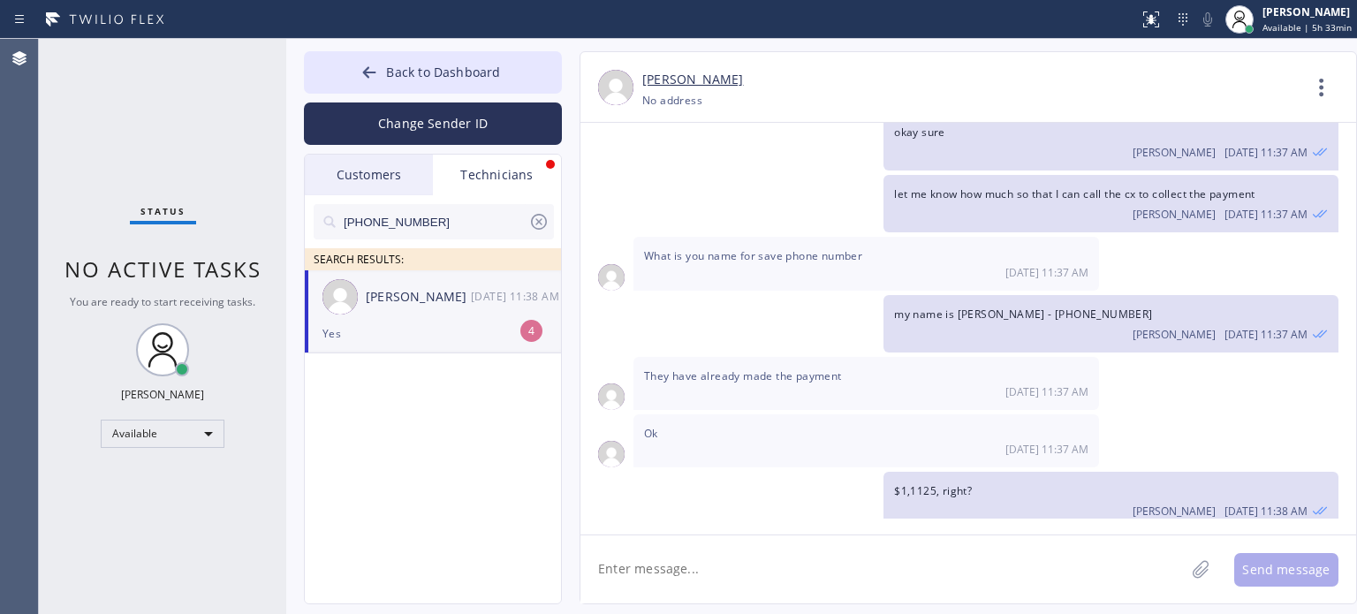
scroll to position [714, 0]
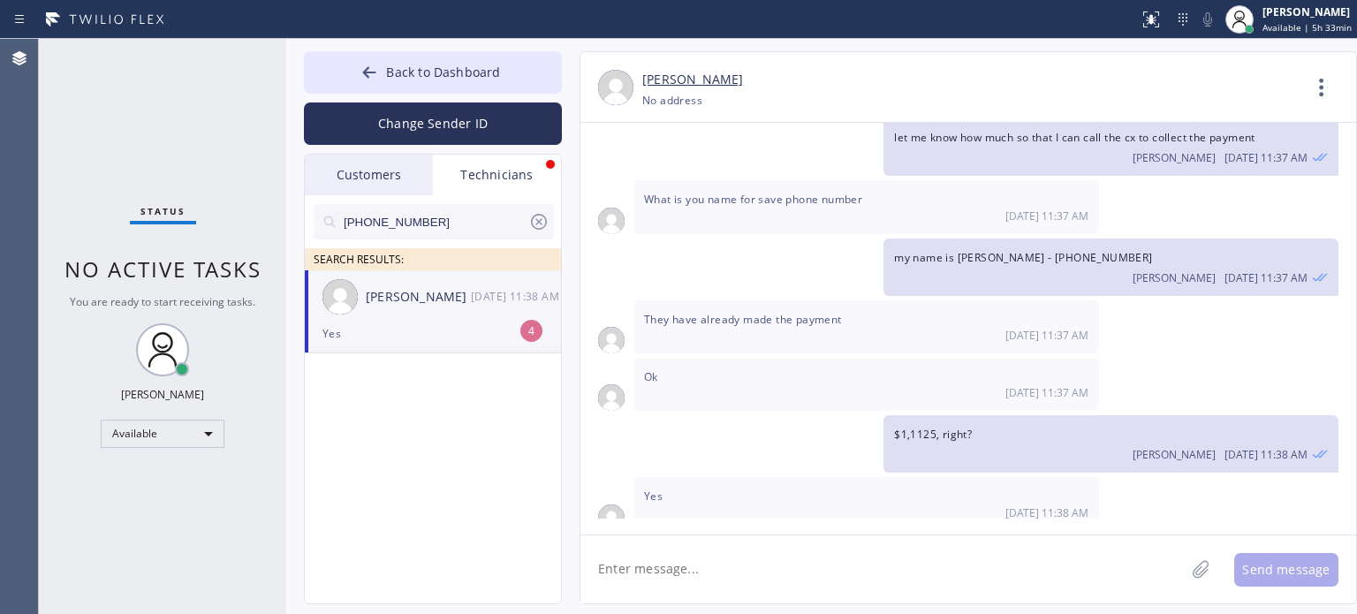
click at [700, 570] on textarea at bounding box center [882, 569] width 604 height 68
paste textarea "Diagnostic service Repair of electrical problem in the unit. Dust filter changes"
type textarea "can you be more specific what was done for this job?"
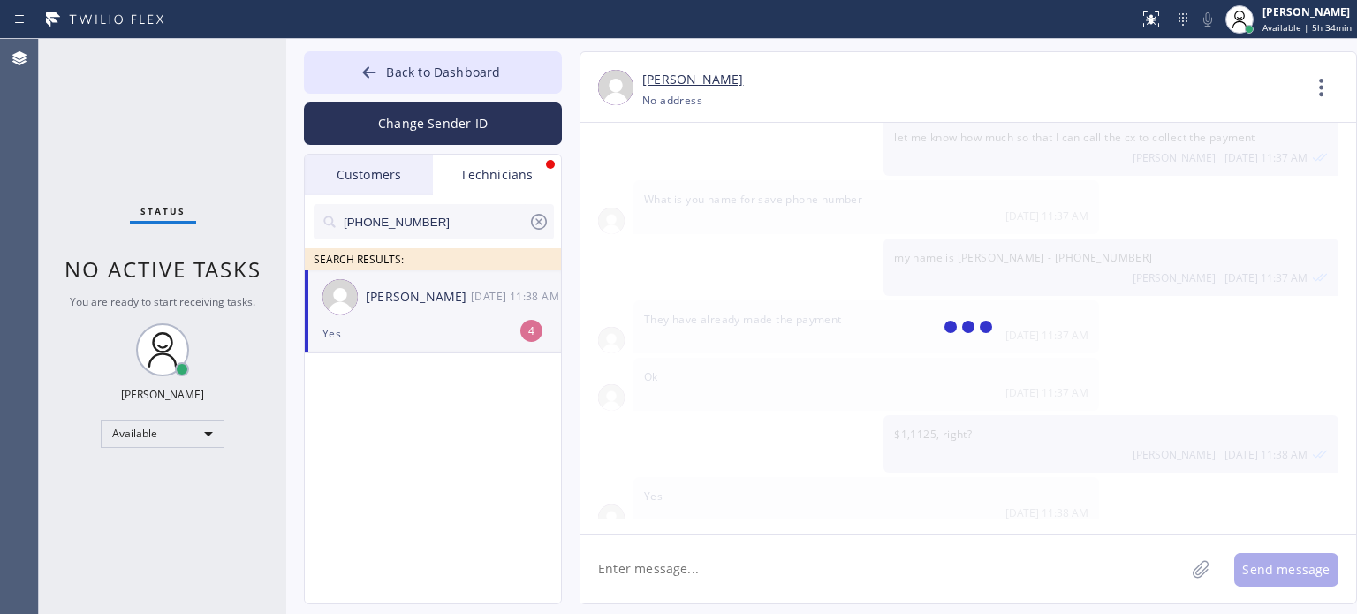
scroll to position [775, 0]
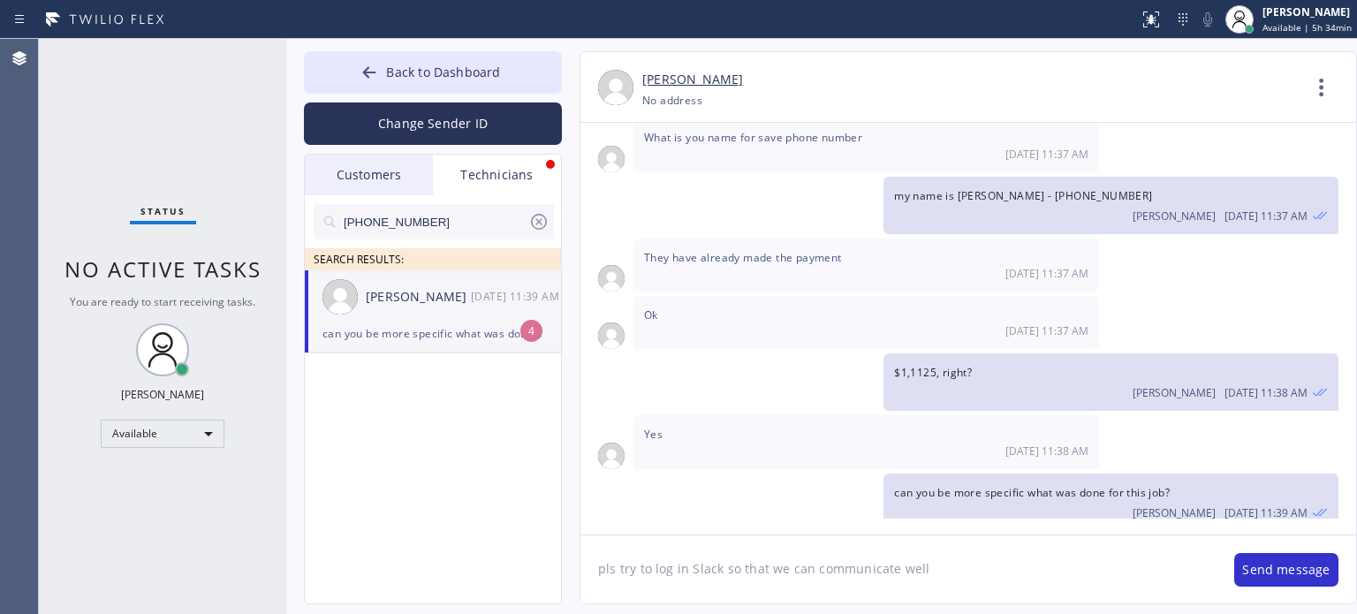
type textarea "pls try to log in Slack so that we can communicate well"
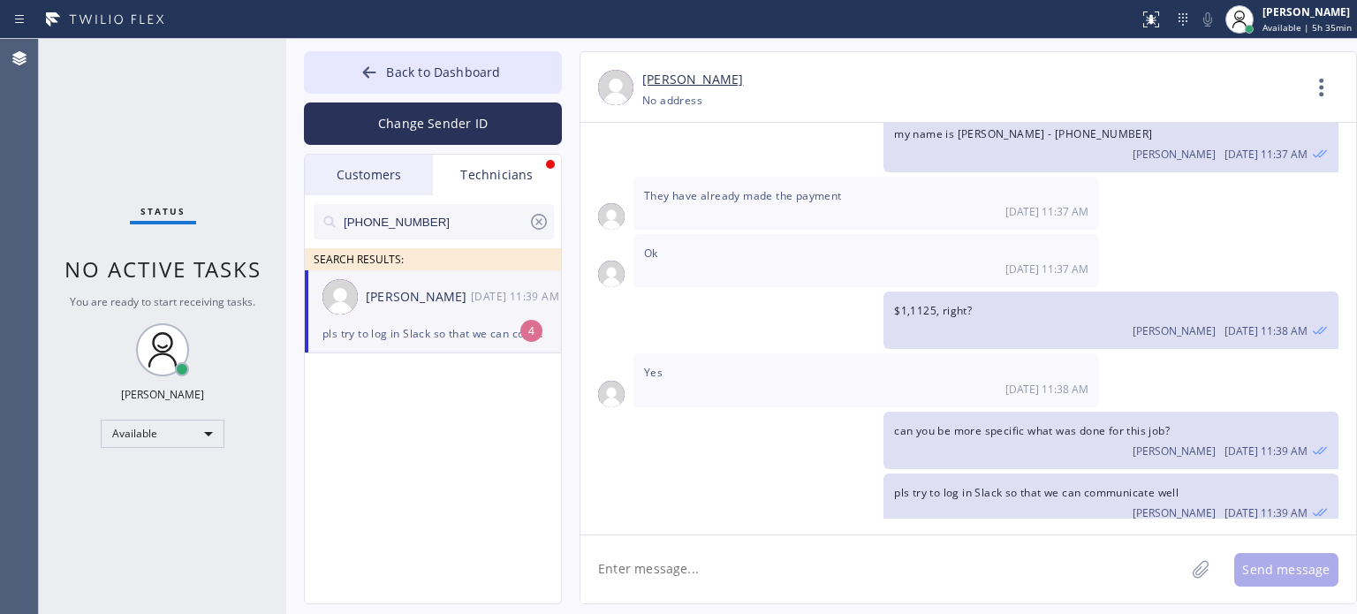
click at [656, 556] on textarea at bounding box center [882, 569] width 604 height 68
click at [474, 333] on div "pls try to log in Slack so that we can communicate well" at bounding box center [432, 333] width 221 height 20
click at [657, 571] on textarea at bounding box center [882, 569] width 604 height 68
click at [1108, 563] on textarea at bounding box center [882, 569] width 604 height 68
click at [639, 564] on textarea at bounding box center [882, 569] width 604 height 68
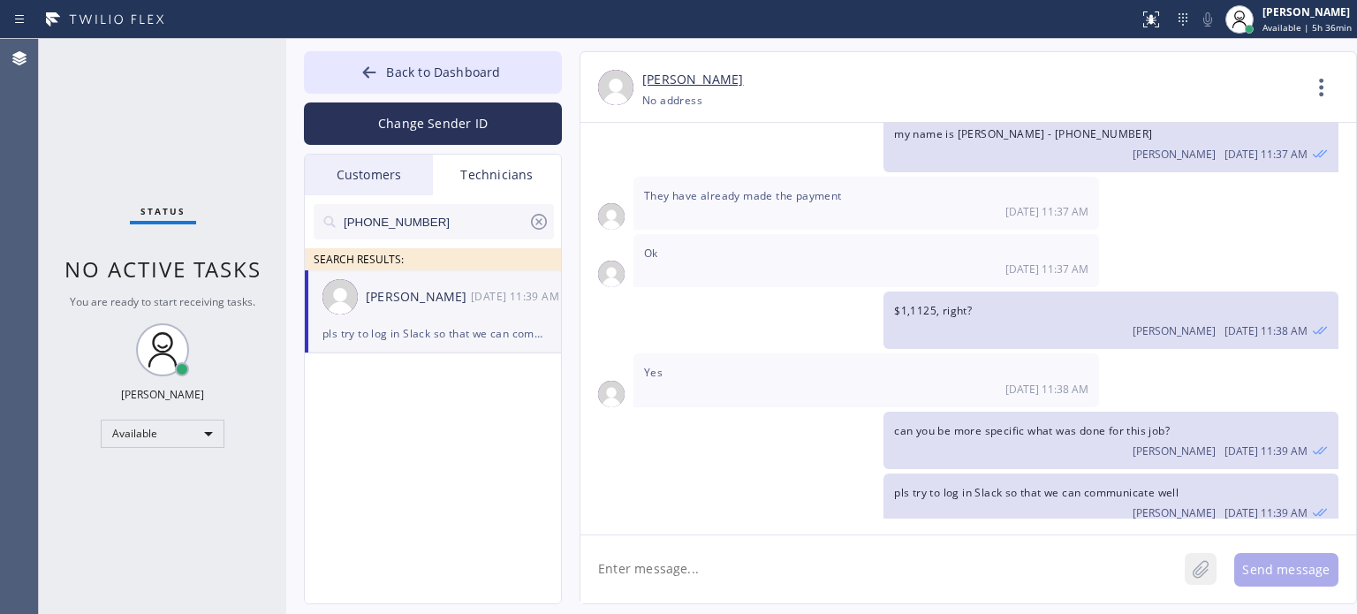
click at [1206, 564] on icon at bounding box center [1200, 569] width 18 height 22
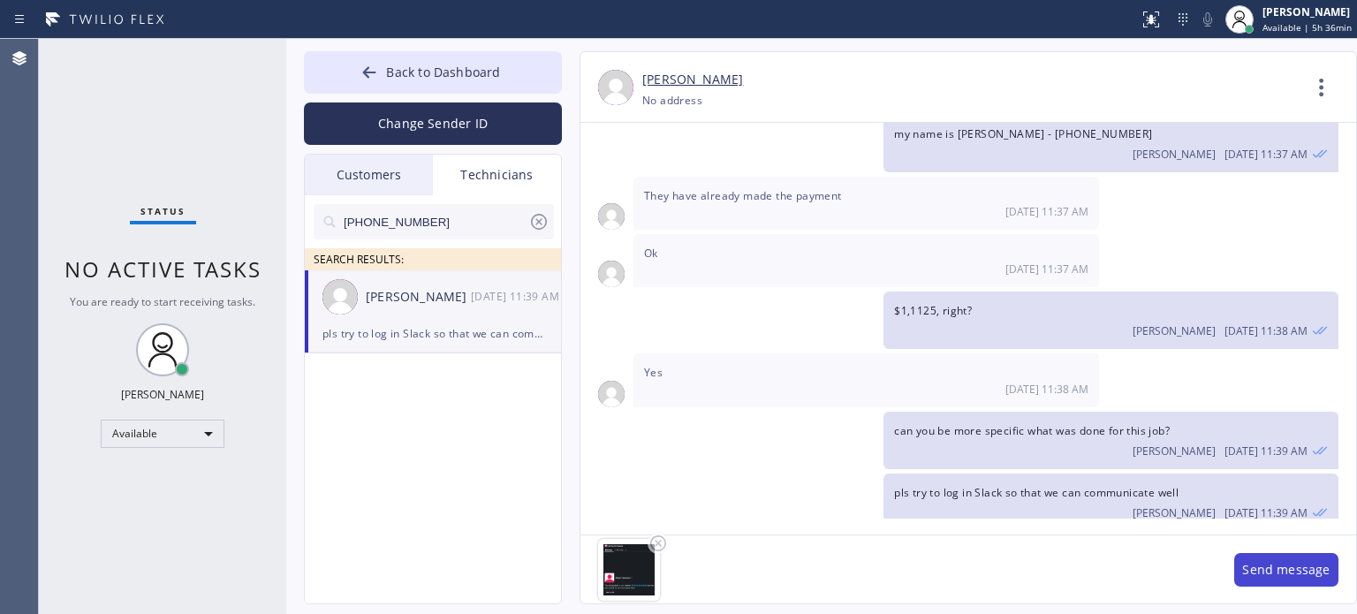
click at [1267, 566] on button "Send message" at bounding box center [1286, 570] width 104 height 34
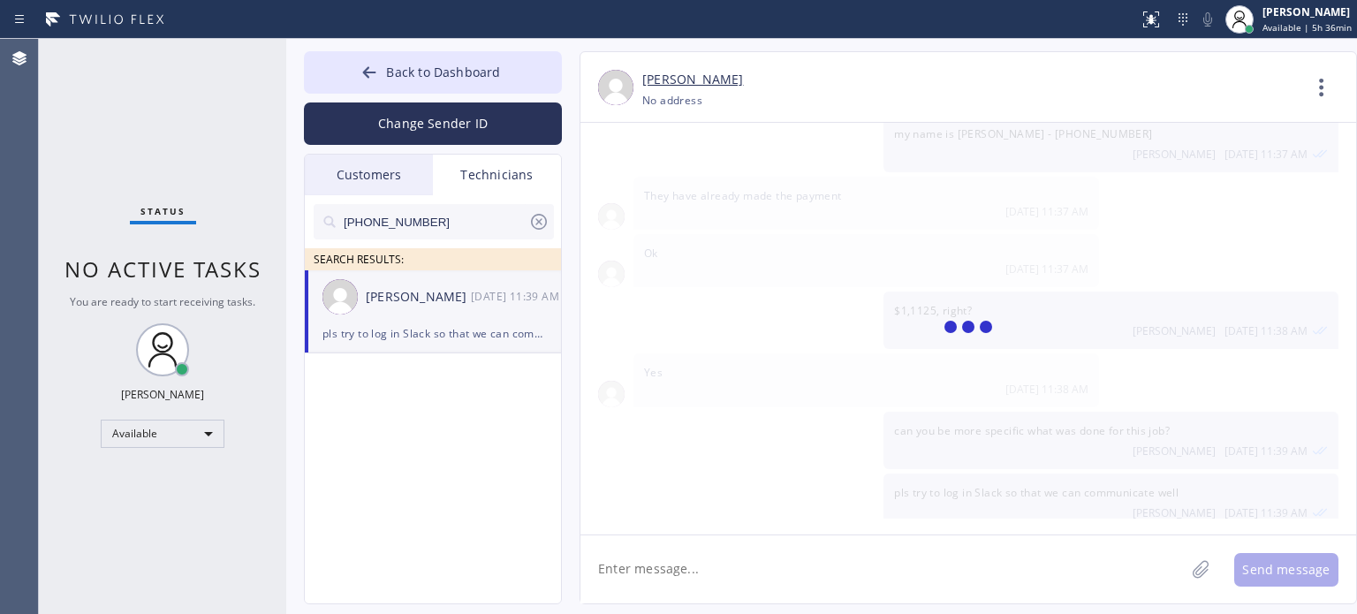
scroll to position [987, 0]
